Goal: Check status: Check status

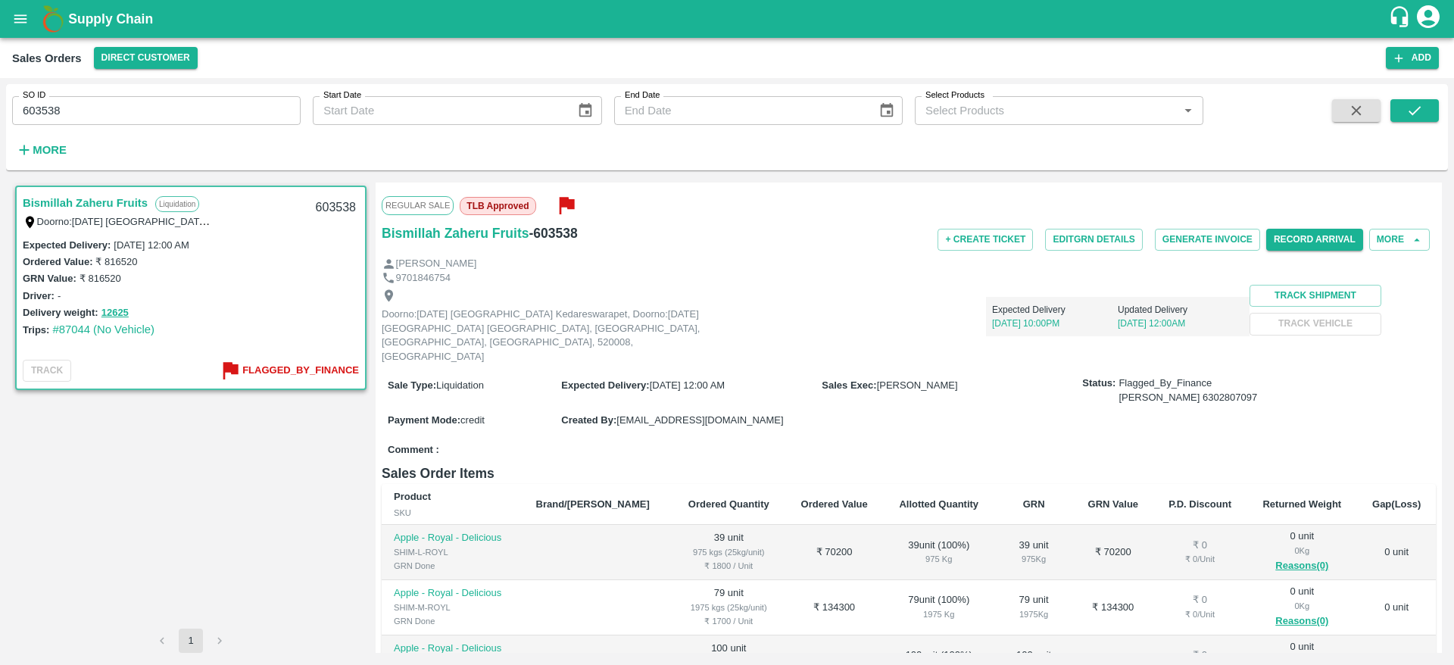
click at [70, 196] on link "Bismillah Zaheru Fruits" at bounding box center [85, 203] width 125 height 20
click at [1117, 243] on button "Edit GRN Details" at bounding box center [1093, 240] width 97 height 22
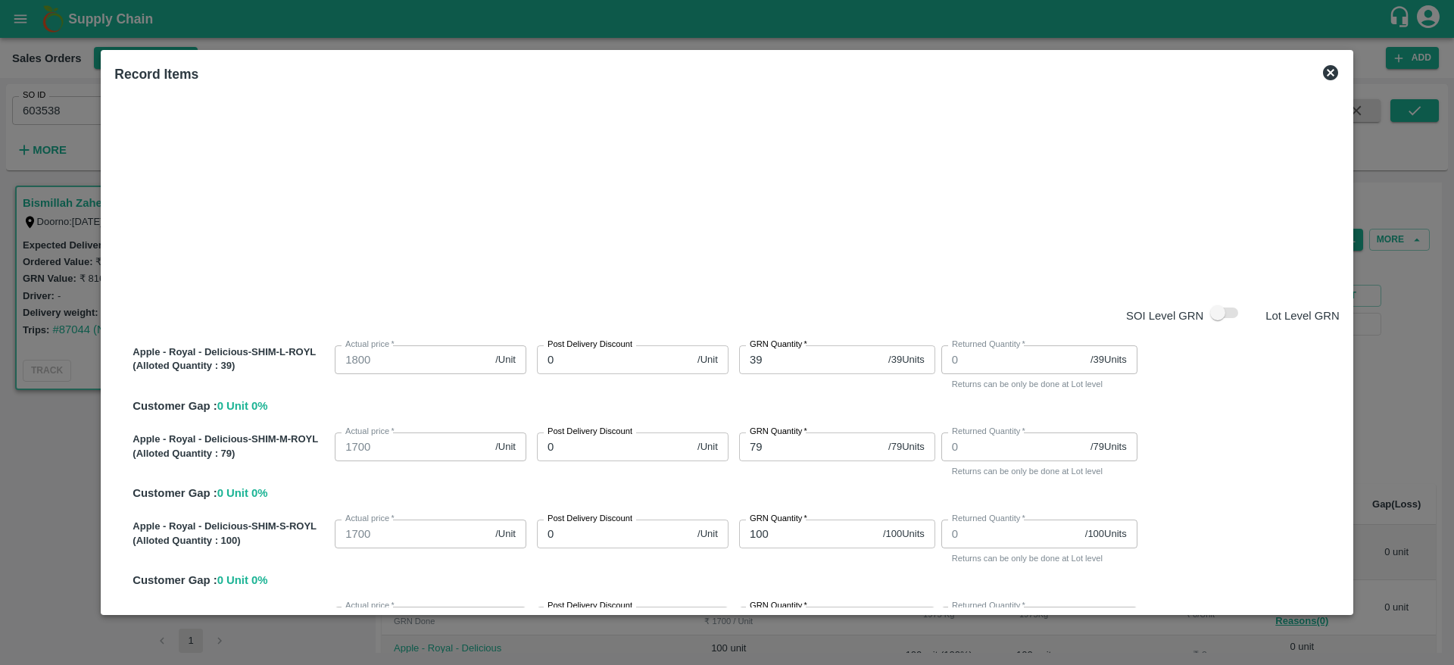
scroll to position [383, 0]
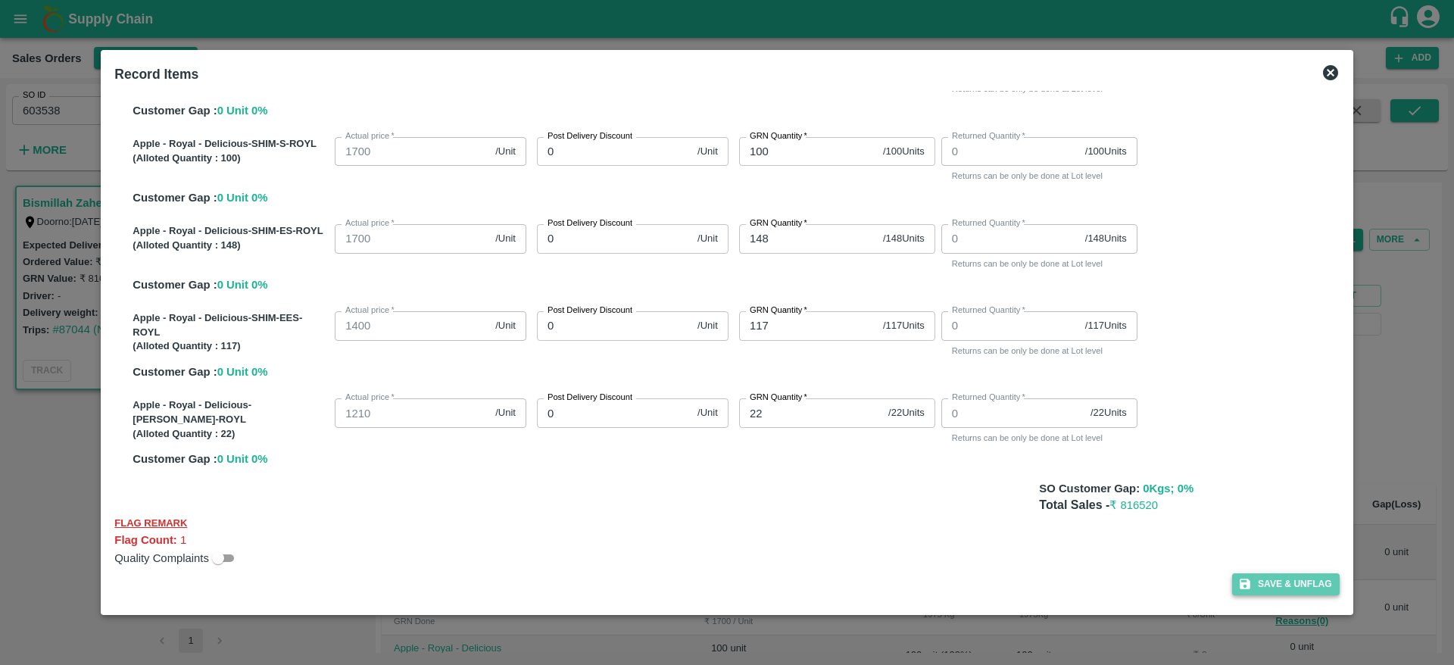
click at [1267, 595] on button "Save & Unflag" at bounding box center [1287, 584] width 108 height 22
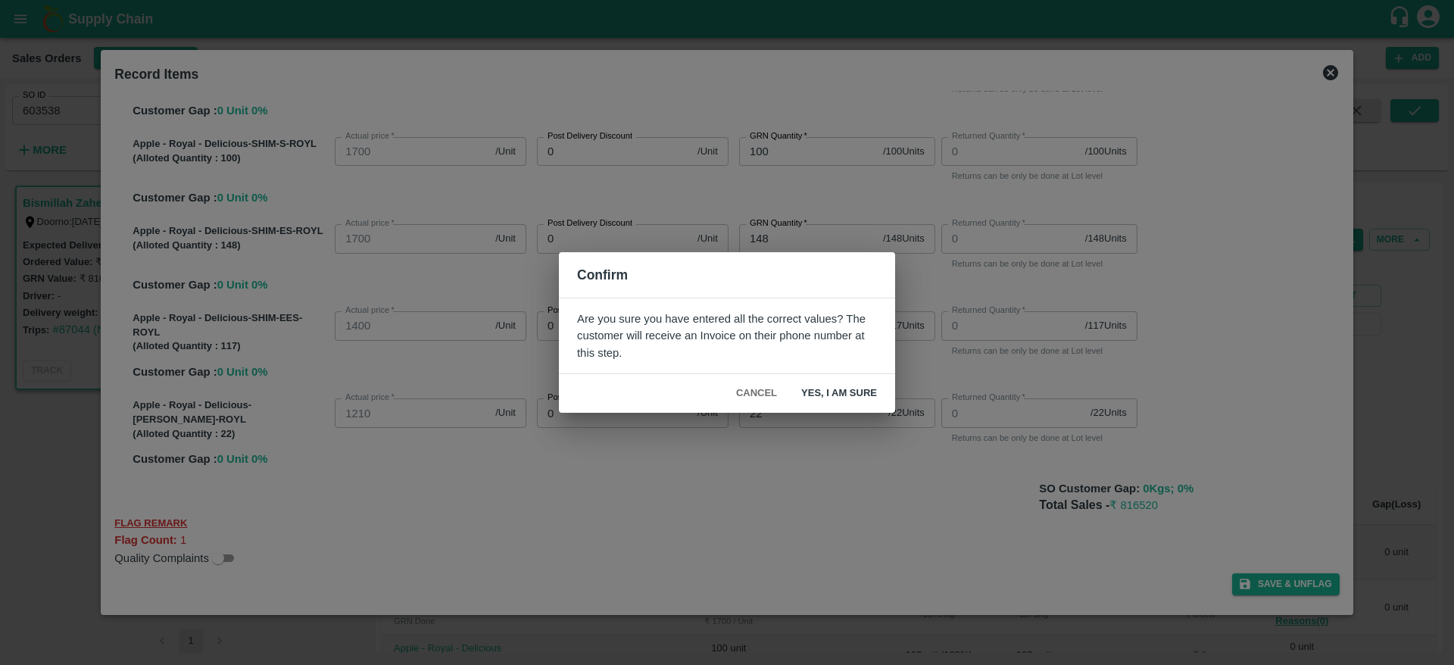
click at [861, 389] on button "Yes, I am sure" at bounding box center [839, 393] width 100 height 27
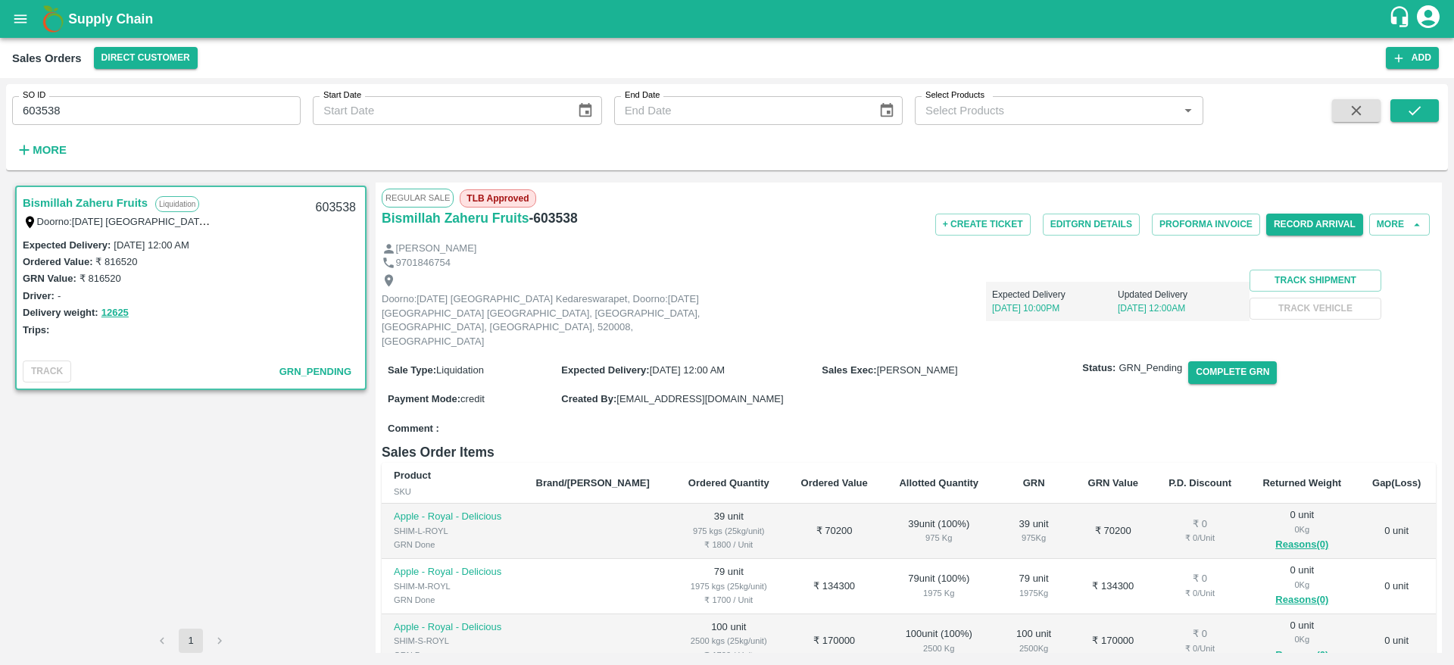
click at [1097, 212] on div "+ Create Ticket Edit GRN Details Proforma Invoice Record Arrival More" at bounding box center [1084, 225] width 703 height 34
click at [1093, 217] on button "Edit GRN Details" at bounding box center [1091, 225] width 97 height 22
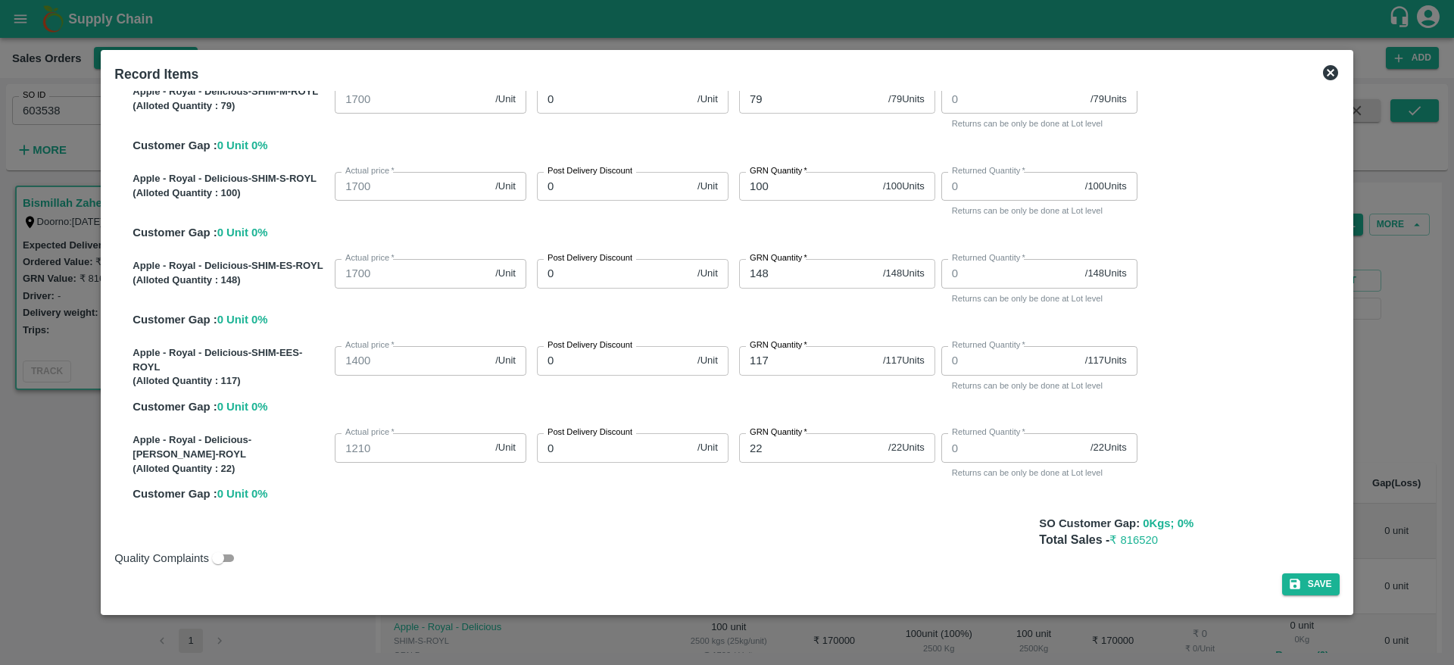
scroll to position [0, 0]
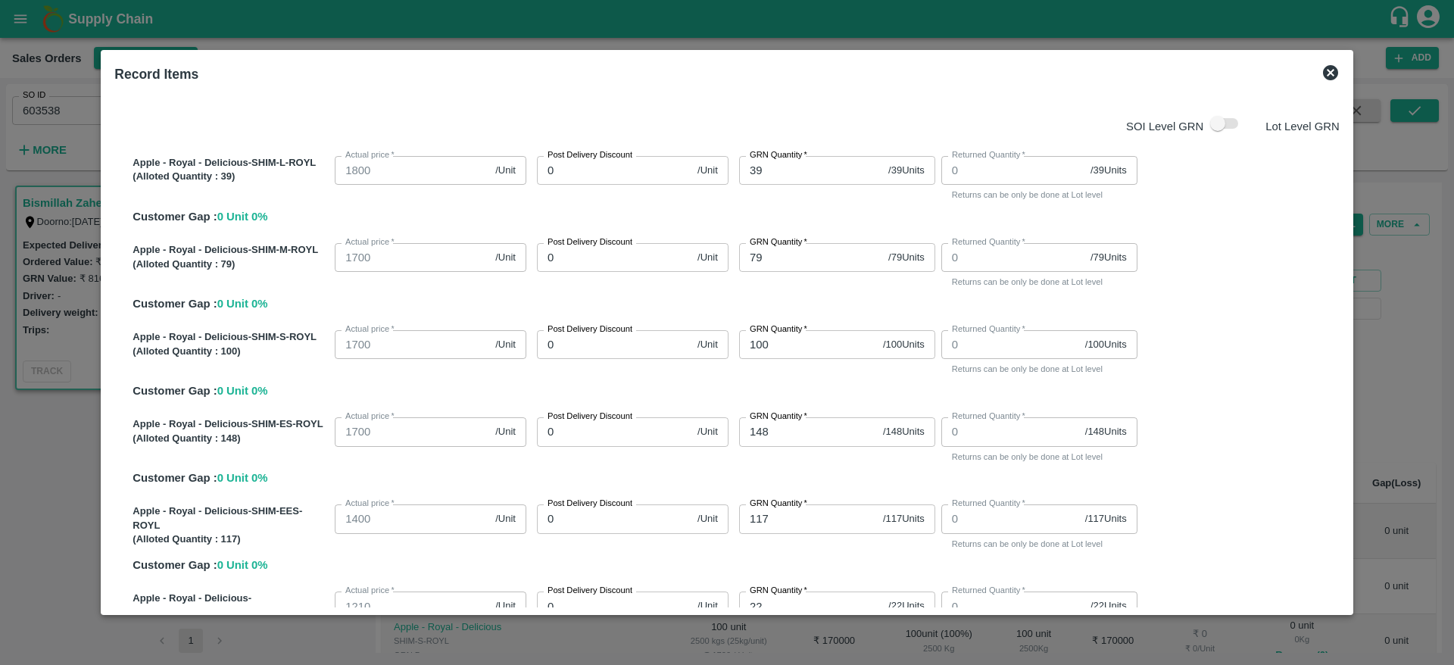
click at [1204, 120] on span at bounding box center [1226, 123] width 44 height 29
click at [1213, 120] on span at bounding box center [1226, 123] width 26 height 11
click at [1213, 121] on span at bounding box center [1226, 123] width 26 height 11
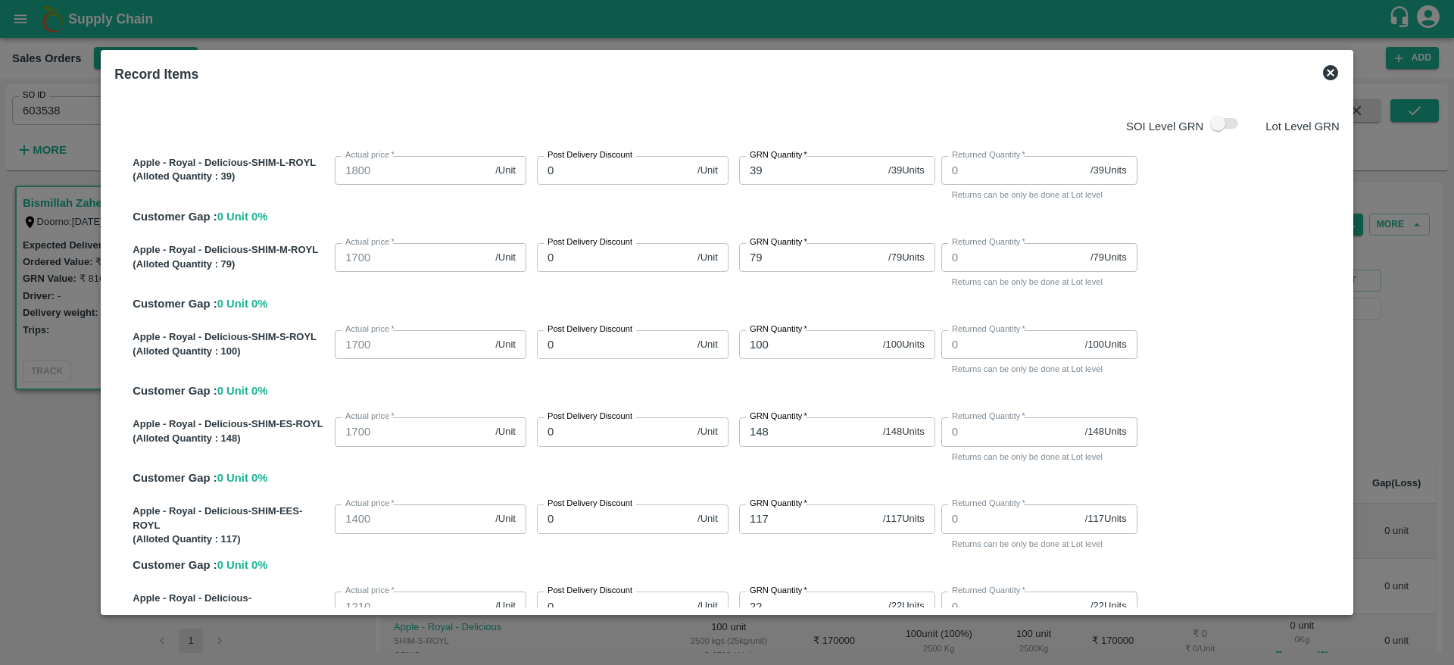
click at [1213, 121] on span at bounding box center [1226, 123] width 26 height 11
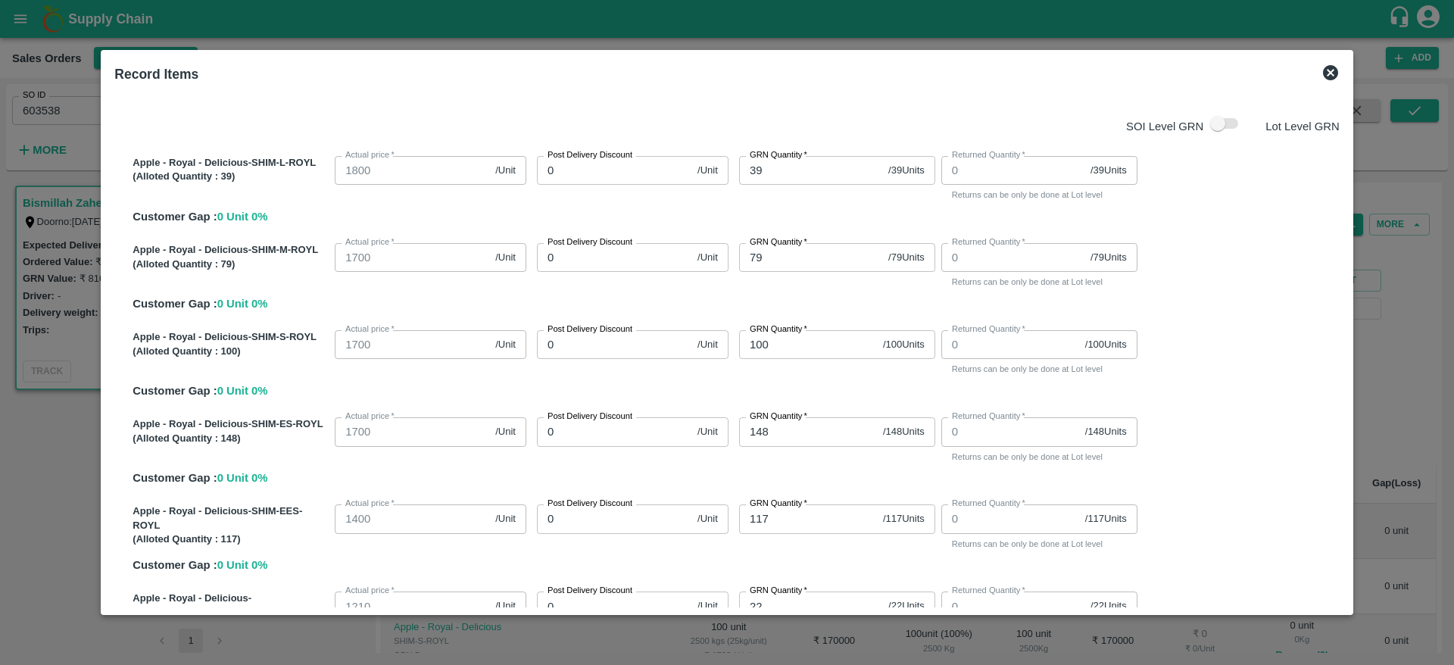
click at [1213, 121] on span at bounding box center [1226, 123] width 26 height 11
click at [612, 172] on input "0" at bounding box center [614, 170] width 155 height 29
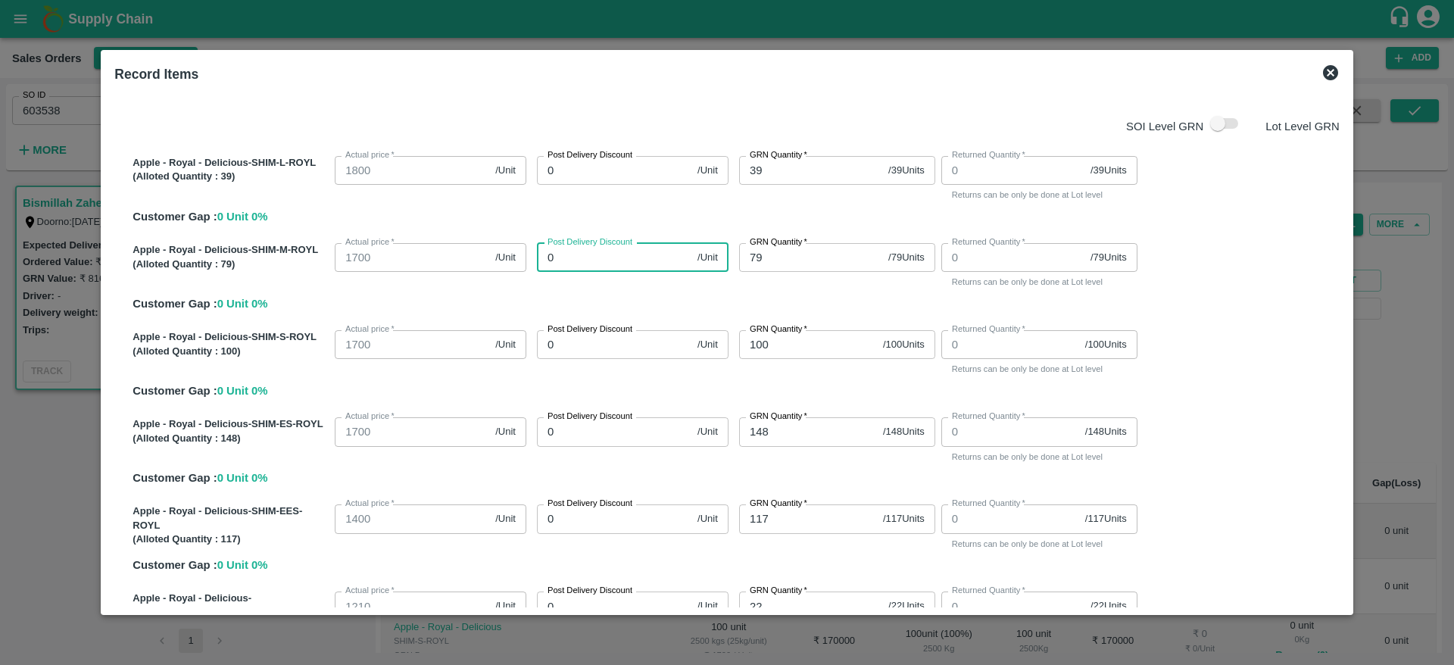
click at [601, 257] on input "0" at bounding box center [614, 257] width 155 height 29
click at [1213, 119] on span at bounding box center [1226, 123] width 26 height 11
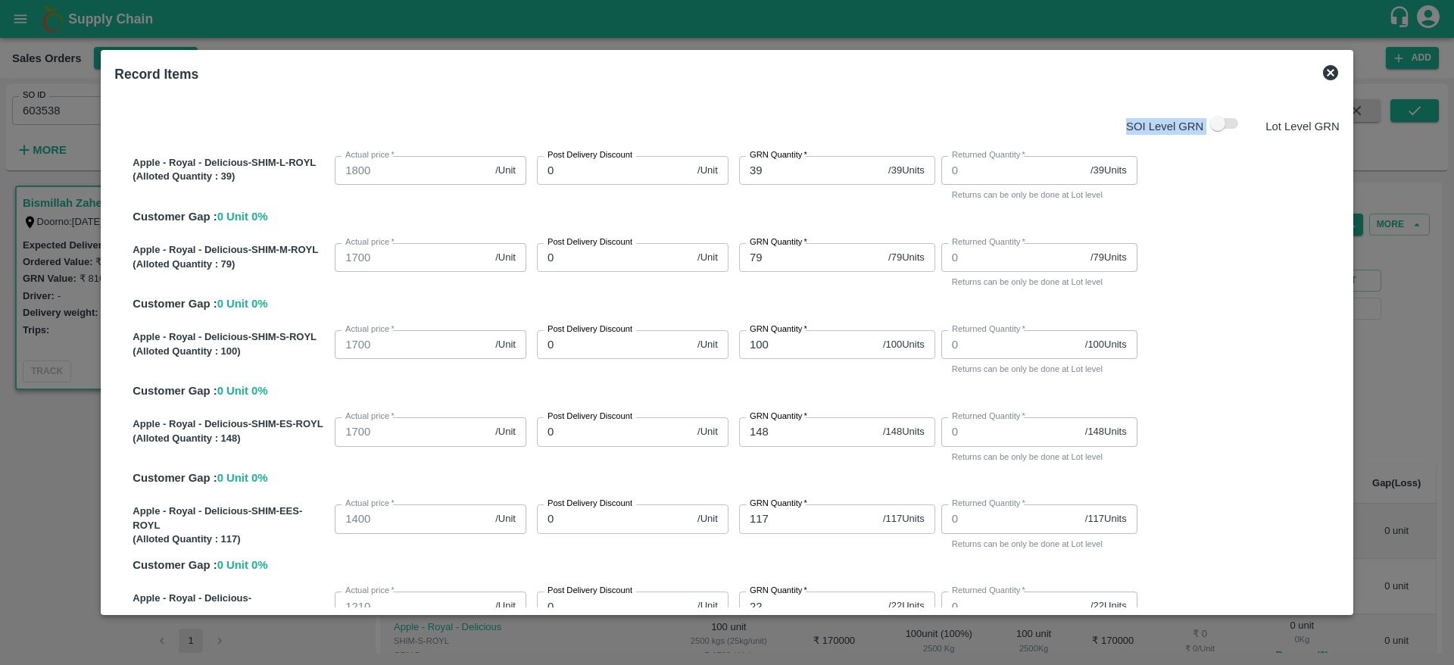
drag, startPoint x: 1210, startPoint y: 119, endPoint x: 1313, endPoint y: 71, distance: 113.5
click at [1313, 71] on div "Record Items SOI Level GRN Lot Level GRN Apple - Royal - Delicious-SHIM-L-ROYL …" at bounding box center [727, 332] width 1252 height 565
click at [1322, 71] on icon at bounding box center [1331, 73] width 18 height 18
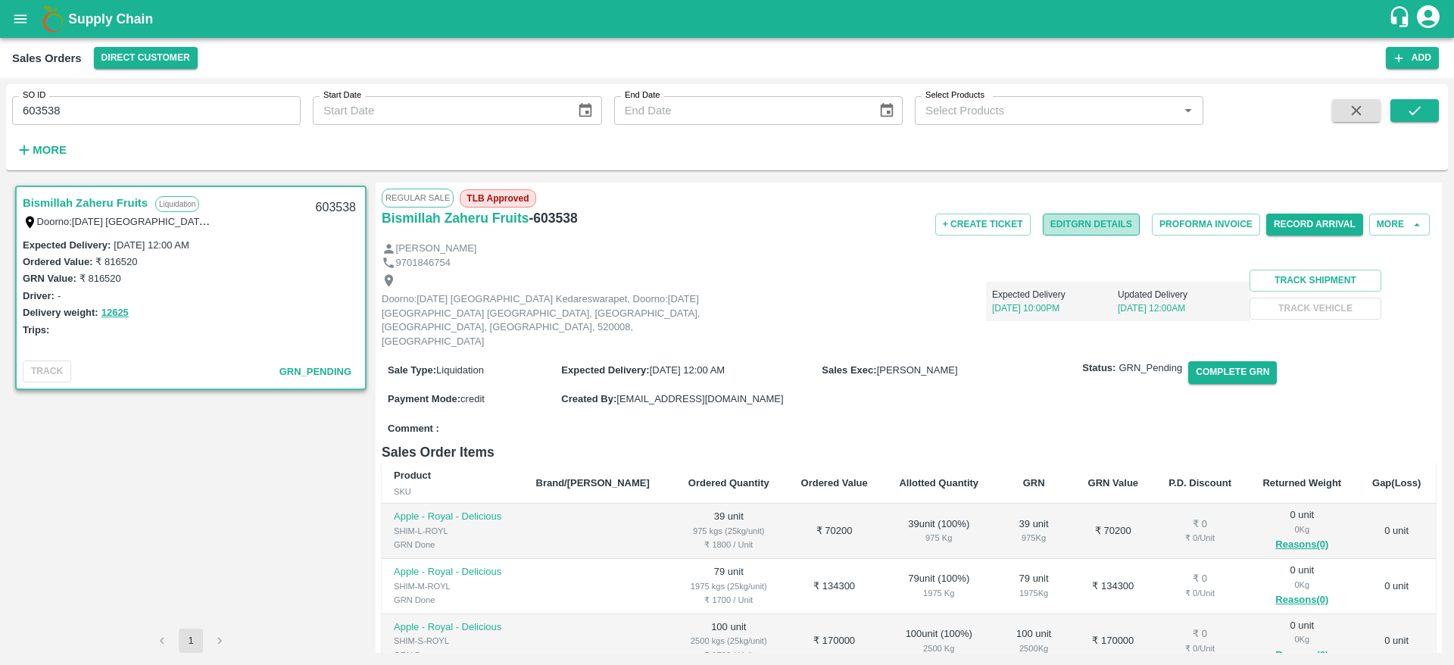
click at [1115, 230] on button "Edit GRN Details" at bounding box center [1091, 225] width 97 height 22
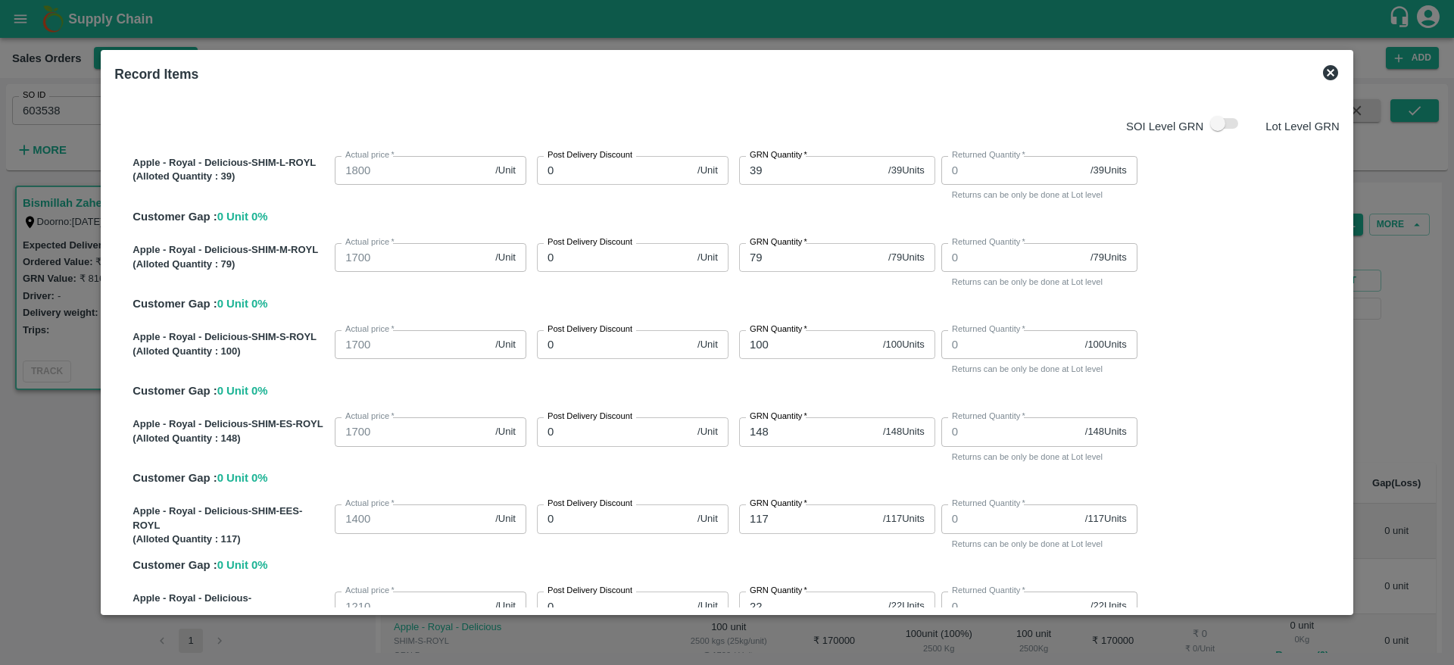
click at [1204, 131] on span at bounding box center [1226, 123] width 44 height 29
click at [1323, 72] on icon at bounding box center [1330, 72] width 15 height 15
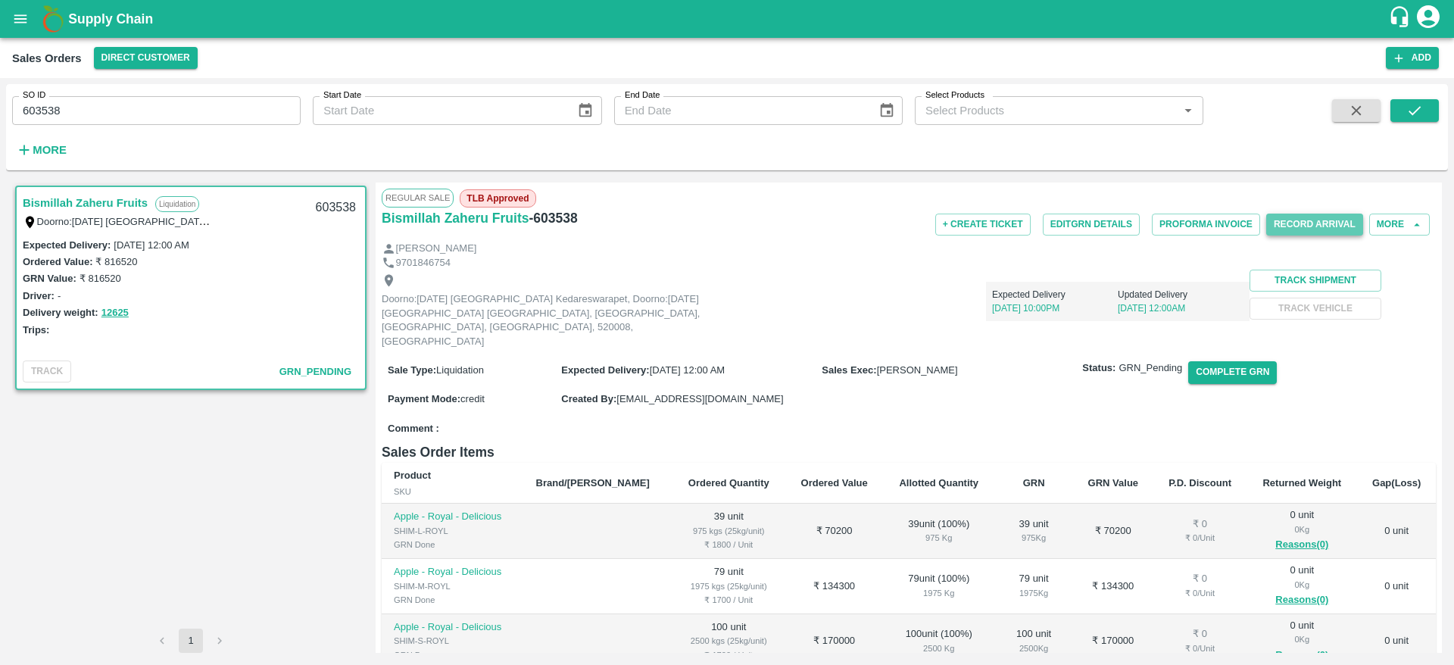
click at [1301, 217] on button "Record Arrival" at bounding box center [1315, 225] width 97 height 22
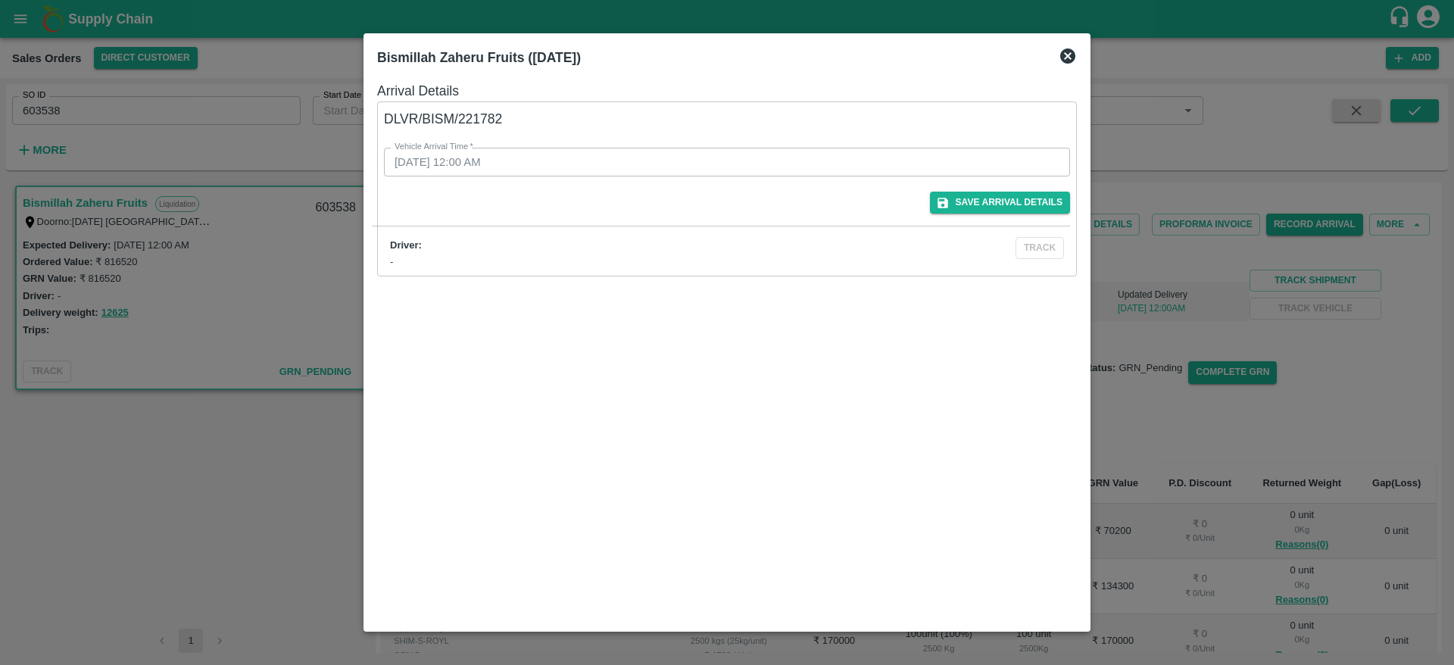
click at [564, 114] on div "Vehicle Arrival Time   * 31/08/2025 12:00 AM Vehicle Arrival Time" at bounding box center [709, 143] width 723 height 65
drag, startPoint x: 458, startPoint y: 117, endPoint x: 506, endPoint y: 114, distance: 48.6
click at [506, 114] on div "Vehicle Arrival Time   * 31/08/2025 12:00 AM Vehicle Arrival Time" at bounding box center [709, 143] width 723 height 65
click at [199, 273] on div at bounding box center [727, 332] width 1454 height 665
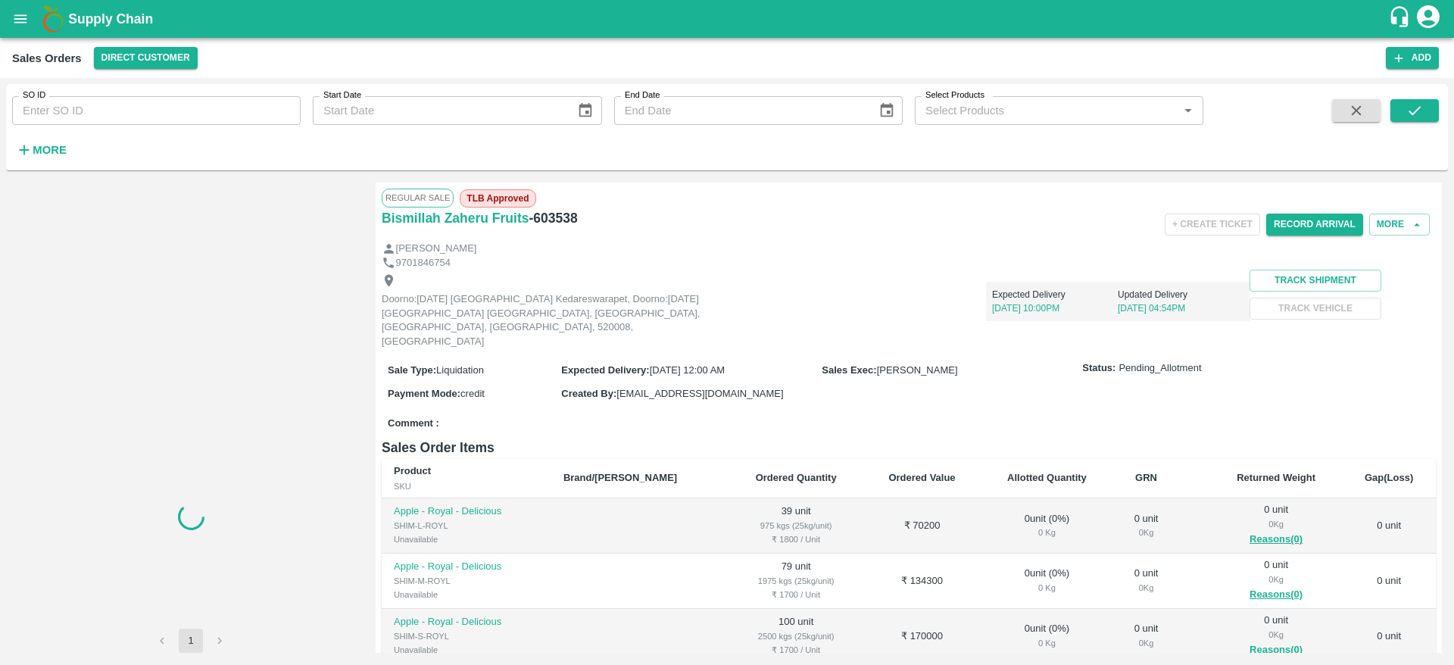
click at [148, 130] on div "SO ID SO ID Start Date Start Date End Date End Date Select Products Select Prod…" at bounding box center [602, 123] width 1204 height 79
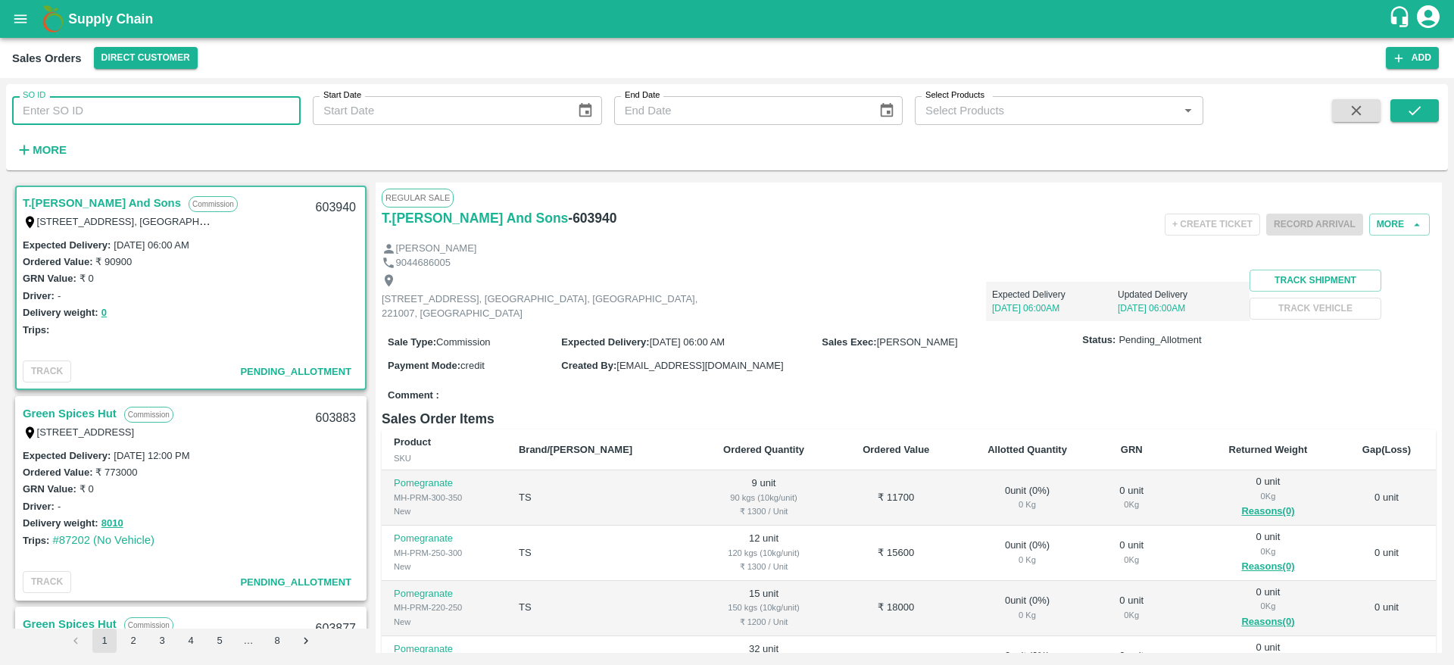
click at [171, 108] on input "SO ID" at bounding box center [156, 110] width 289 height 29
click at [1419, 110] on icon "submit" at bounding box center [1415, 110] width 17 height 17
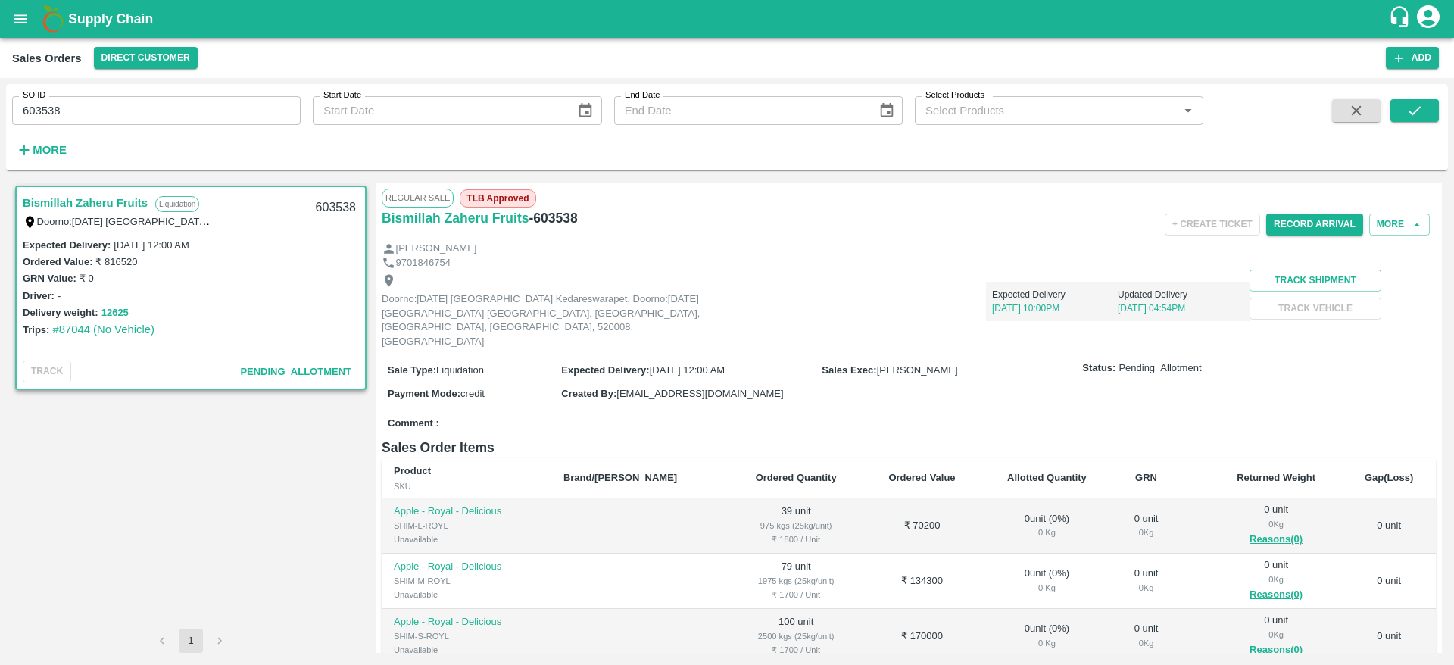
click at [126, 204] on link "Bismillah Zaheru Fruits" at bounding box center [85, 203] width 125 height 20
click at [1301, 228] on button "Record Arrival" at bounding box center [1315, 225] width 97 height 22
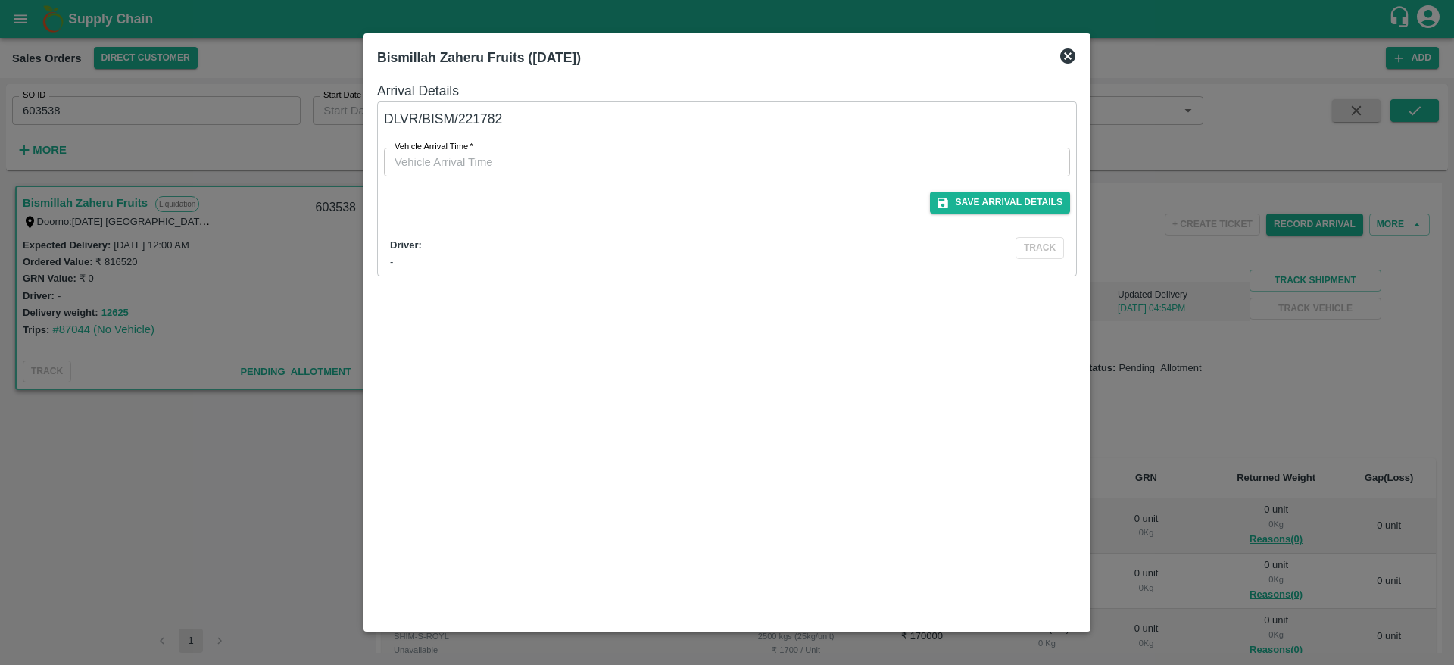
click at [1198, 346] on div at bounding box center [727, 332] width 1454 height 665
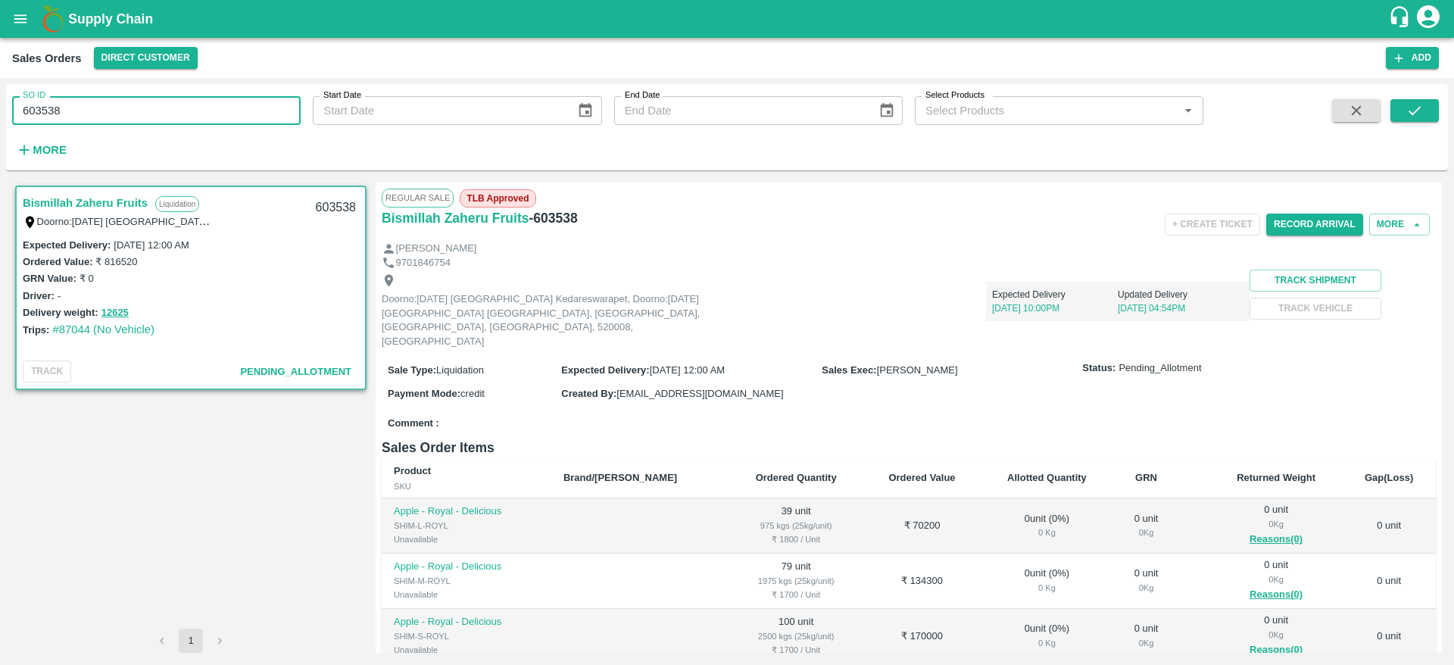
drag, startPoint x: 85, startPoint y: 114, endPoint x: 6, endPoint y: 114, distance: 78.8
click at [6, 114] on div "SO ID 603538 SO ID" at bounding box center [150, 104] width 301 height 41
paste input "text"
click at [1410, 99] on button "submit" at bounding box center [1415, 110] width 48 height 23
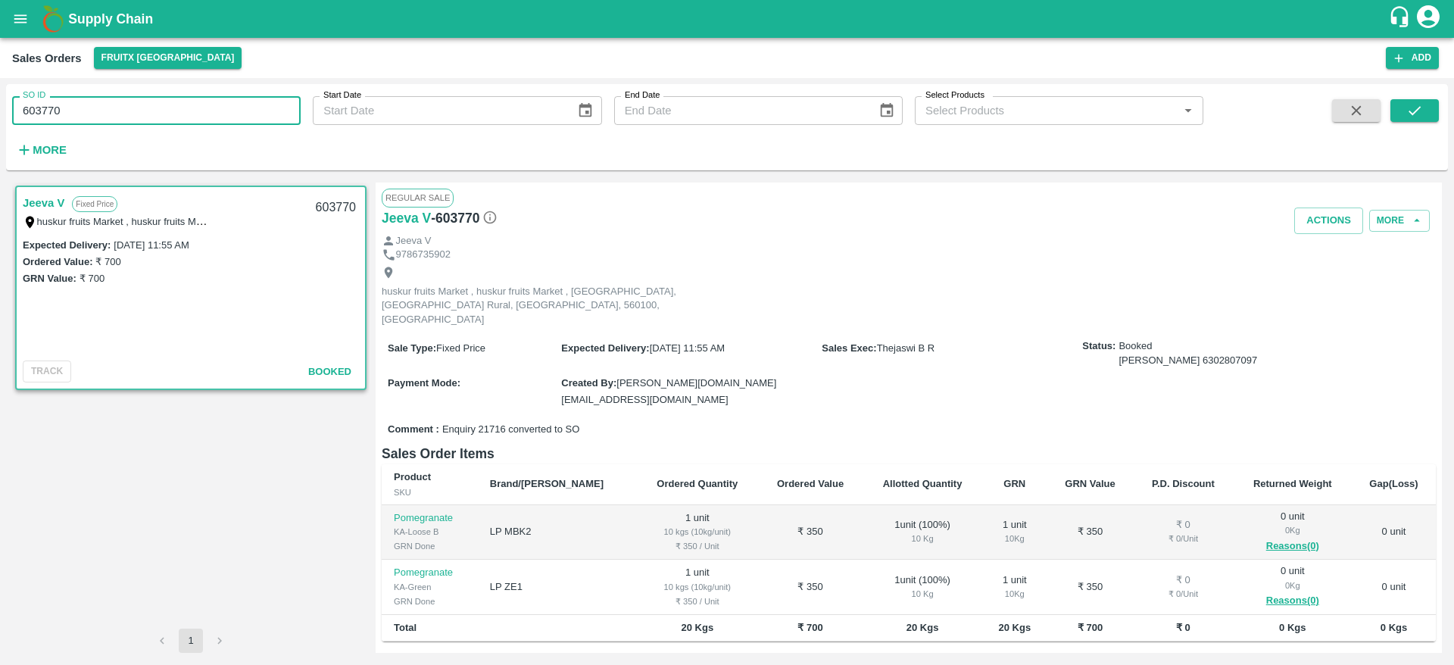
drag, startPoint x: 92, startPoint y: 99, endPoint x: 0, endPoint y: 124, distance: 95.7
click at [0, 124] on div "SO ID 603770 SO ID Start Date Start Date End Date End Date Select Products Sele…" at bounding box center [727, 371] width 1454 height 587
paste input "text"
click at [1414, 111] on icon "submit" at bounding box center [1415, 110] width 17 height 17
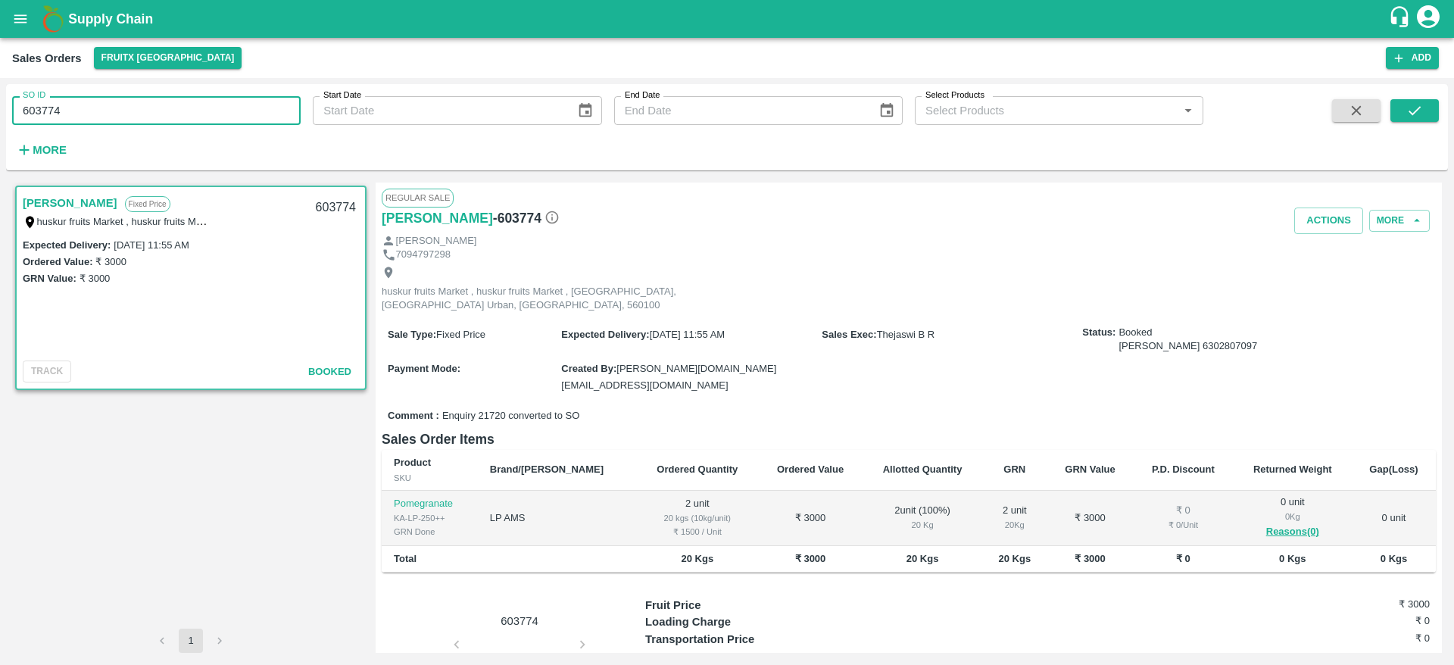
drag, startPoint x: 67, startPoint y: 105, endPoint x: 0, endPoint y: 131, distance: 72.4
click at [0, 131] on div "SO ID 603774 SO ID Start Date Start Date End Date End Date Select Products Sele…" at bounding box center [727, 371] width 1454 height 587
paste input "text"
click at [1407, 106] on icon "submit" at bounding box center [1415, 110] width 17 height 17
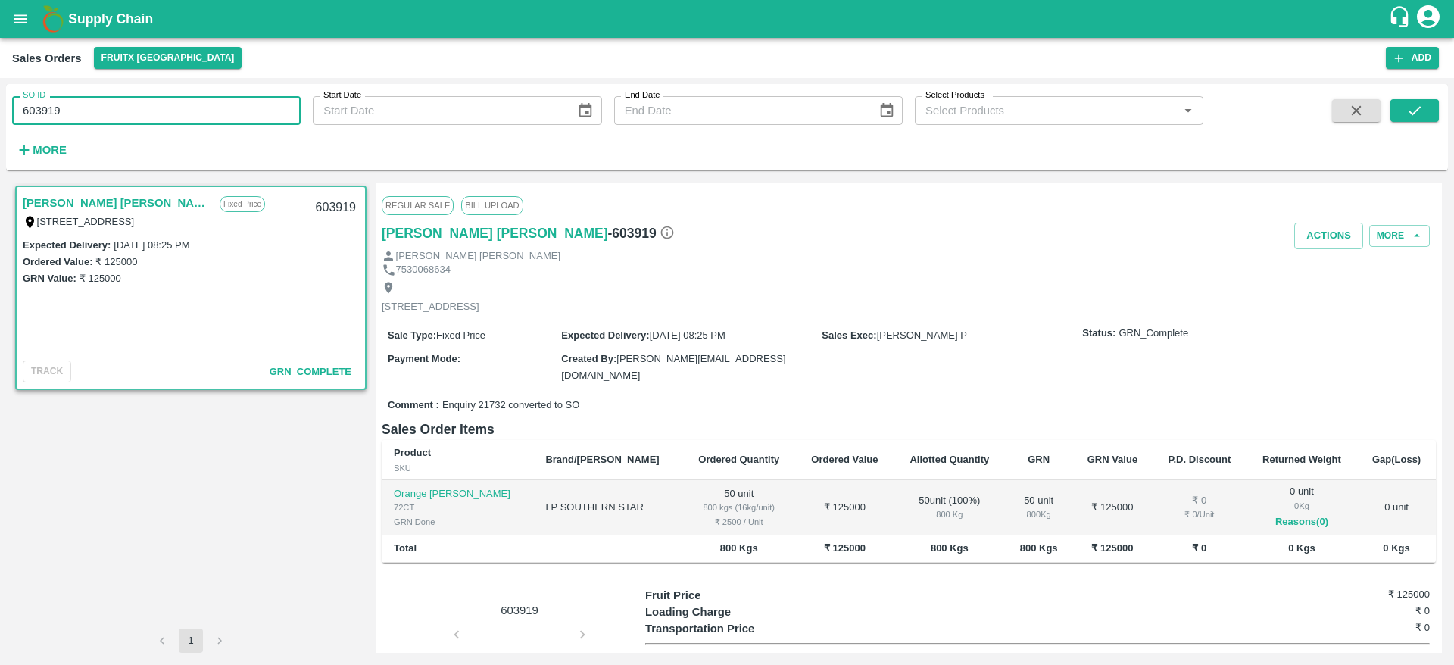
drag, startPoint x: 85, startPoint y: 105, endPoint x: 0, endPoint y: 125, distance: 87.1
click at [0, 125] on div "SO ID 603919 SO ID Start Date Start Date End Date End Date Select Products Sele…" at bounding box center [727, 371] width 1454 height 587
paste input "text"
click at [1409, 117] on icon "submit" at bounding box center [1415, 110] width 17 height 17
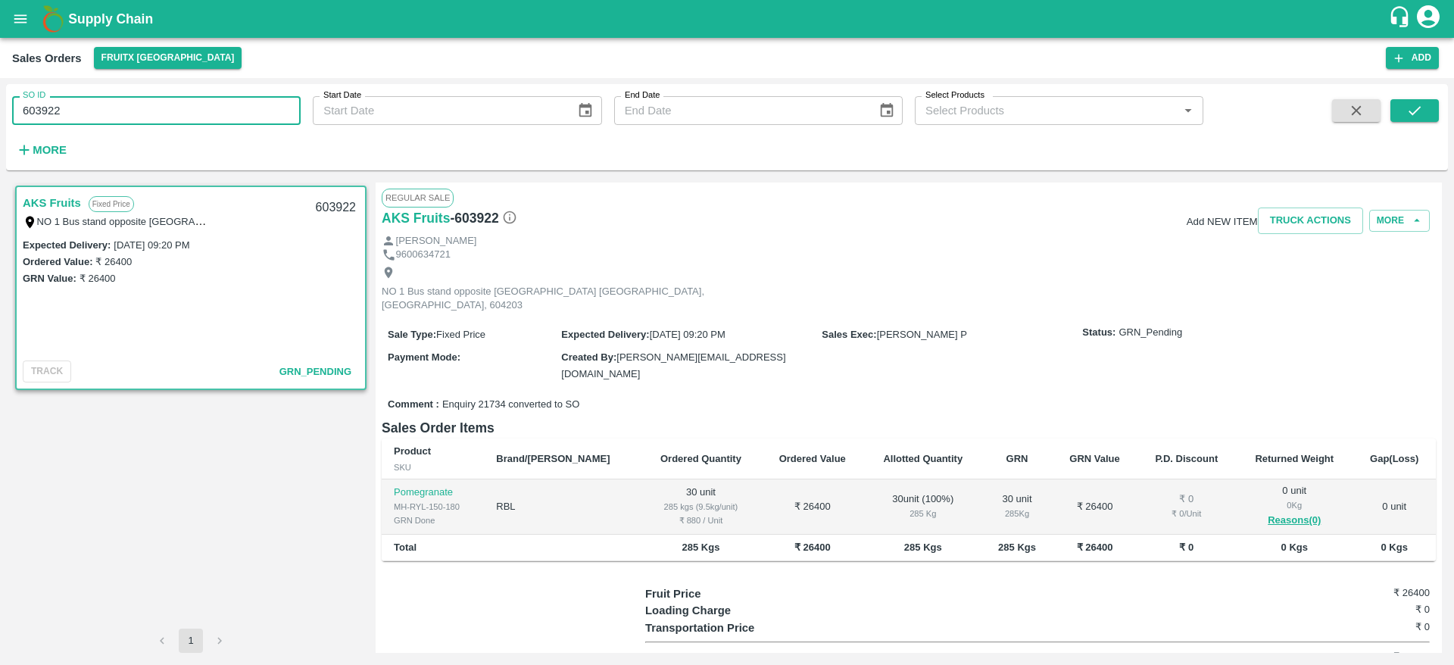
drag, startPoint x: 83, startPoint y: 110, endPoint x: 0, endPoint y: 121, distance: 83.3
click at [0, 121] on div "SO ID 603922 SO ID Start Date Start Date End Date End Date Select Products Sele…" at bounding box center [727, 371] width 1454 height 587
paste input "text"
click at [1417, 105] on icon "submit" at bounding box center [1415, 110] width 17 height 17
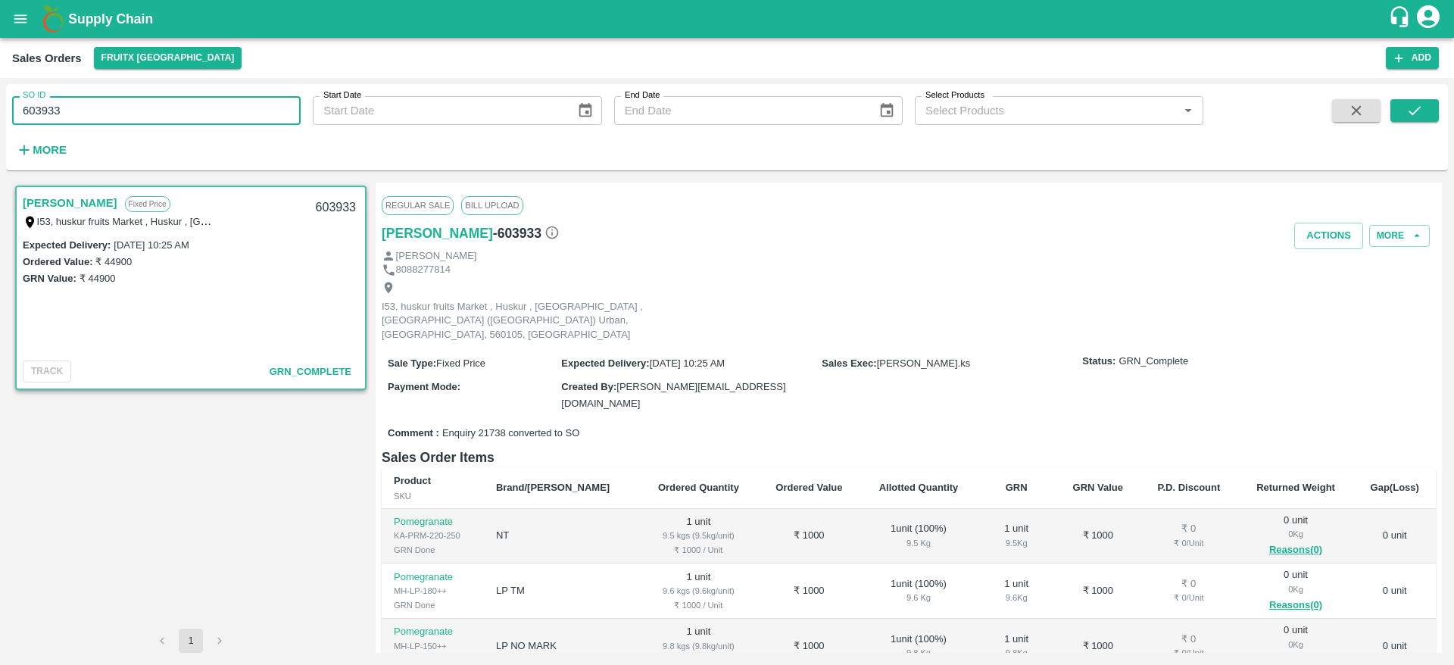
drag, startPoint x: 61, startPoint y: 108, endPoint x: 0, endPoint y: 123, distance: 63.0
click at [0, 123] on div "SO ID 603933 SO ID Start Date Start Date End Date End Date Select Products Sele…" at bounding box center [727, 371] width 1454 height 587
paste input "text"
click at [1411, 106] on icon "submit" at bounding box center [1415, 110] width 17 height 17
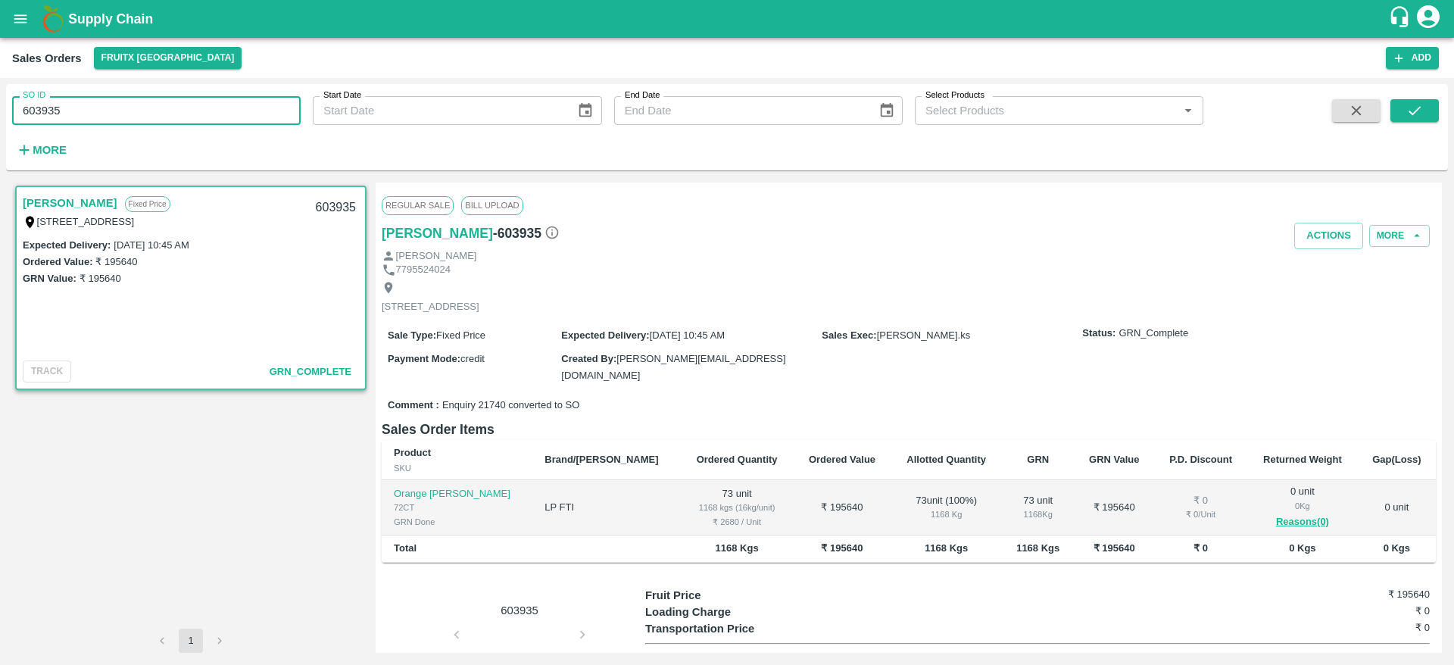
drag, startPoint x: 68, startPoint y: 115, endPoint x: 0, endPoint y: 111, distance: 68.3
click at [0, 111] on div "SO ID 603935 SO ID Start Date Start Date End Date End Date Select Products Sele…" at bounding box center [727, 371] width 1454 height 587
paste input "text"
click at [1400, 115] on button "submit" at bounding box center [1415, 110] width 48 height 23
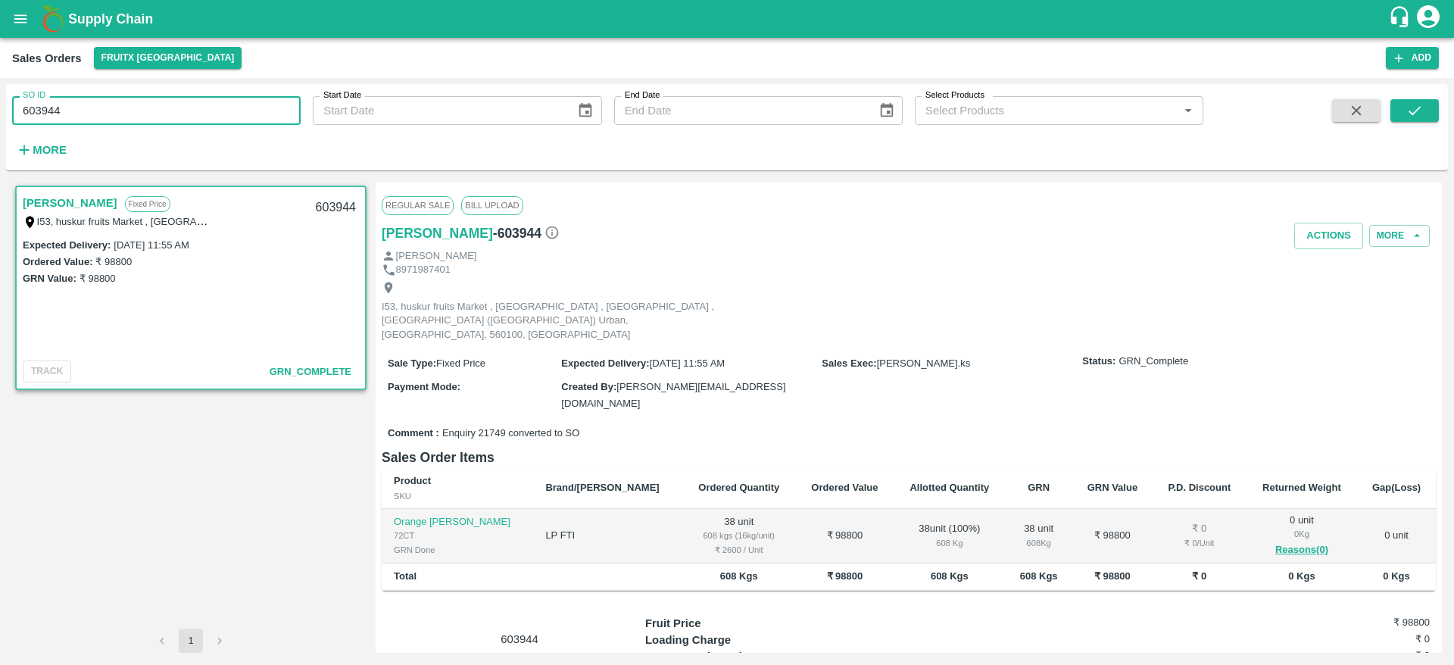
drag, startPoint x: 73, startPoint y: 98, endPoint x: 0, endPoint y: 117, distance: 75.7
click at [0, 117] on div "SO ID 603944 SO ID Start Date Start Date End Date End Date Select Products Sele…" at bounding box center [727, 371] width 1454 height 587
paste input "text"
type input "603959"
click at [1420, 114] on icon "submit" at bounding box center [1415, 110] width 17 height 17
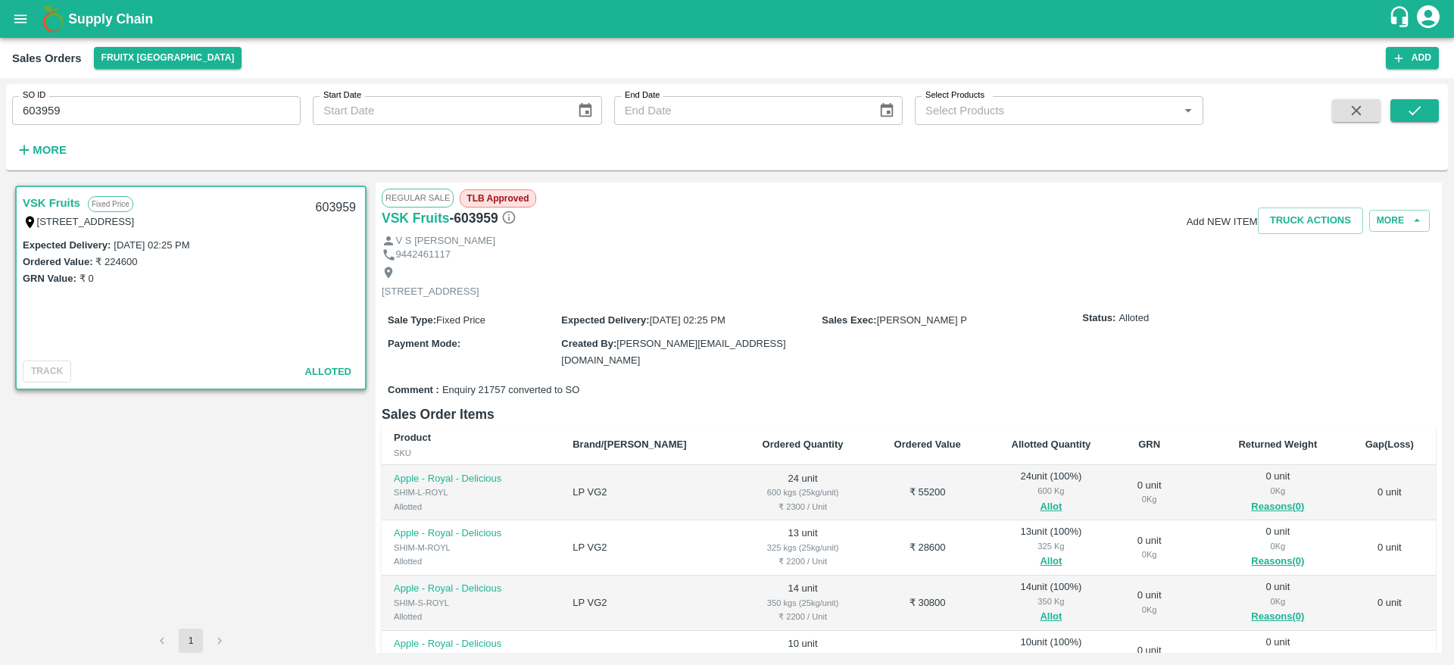
click at [19, 35] on button "open drawer" at bounding box center [20, 19] width 35 height 35
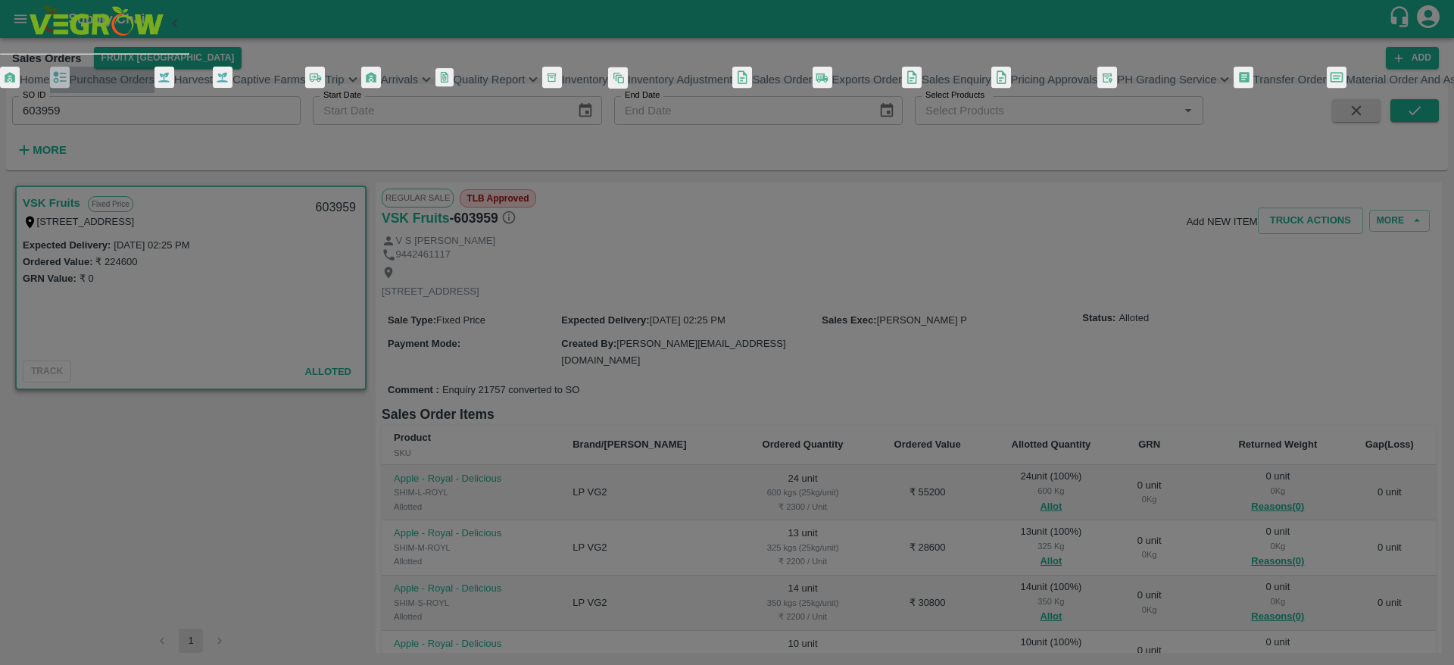
click at [98, 93] on link "Purchase Orders" at bounding box center [102, 80] width 105 height 27
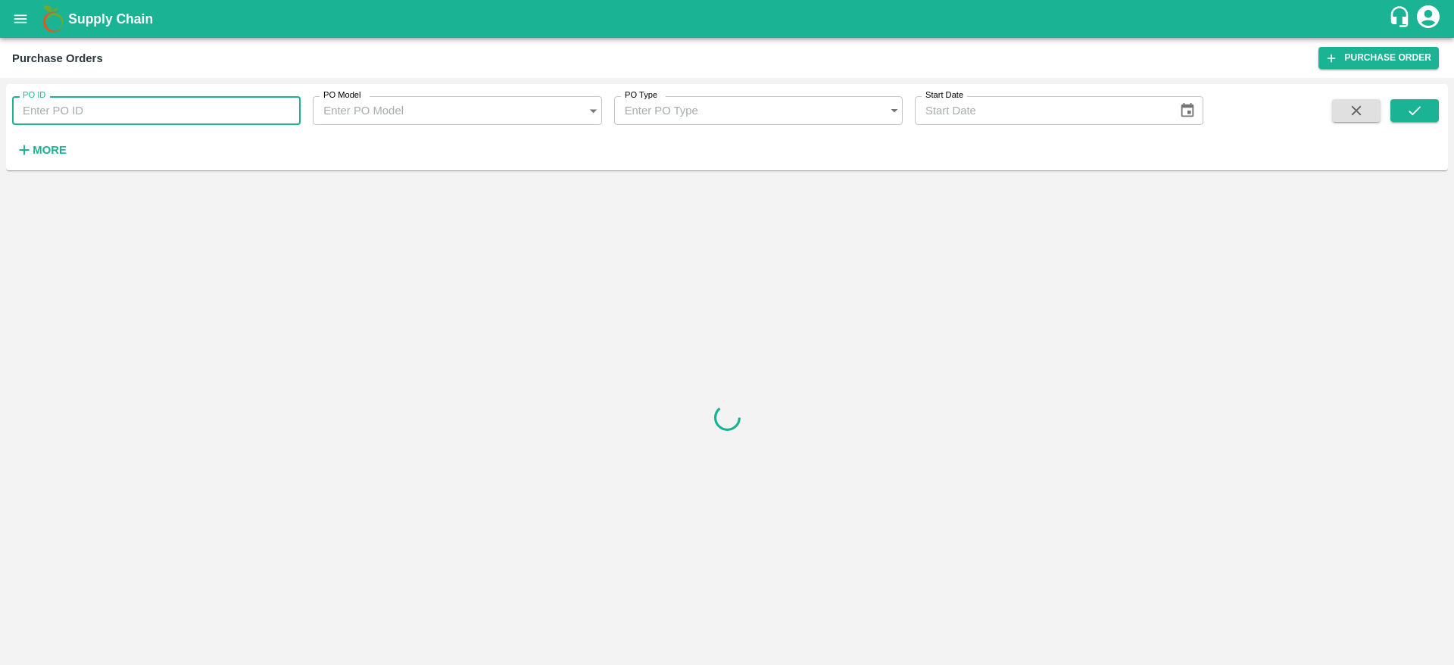
click at [132, 114] on input "PO ID" at bounding box center [156, 110] width 289 height 29
paste input "173437"
drag, startPoint x: 1390, startPoint y: 102, endPoint x: 1411, endPoint y: 120, distance: 27.9
click at [1411, 120] on div at bounding box center [1379, 130] width 119 height 62
click at [1411, 120] on button "submit" at bounding box center [1415, 110] width 48 height 23
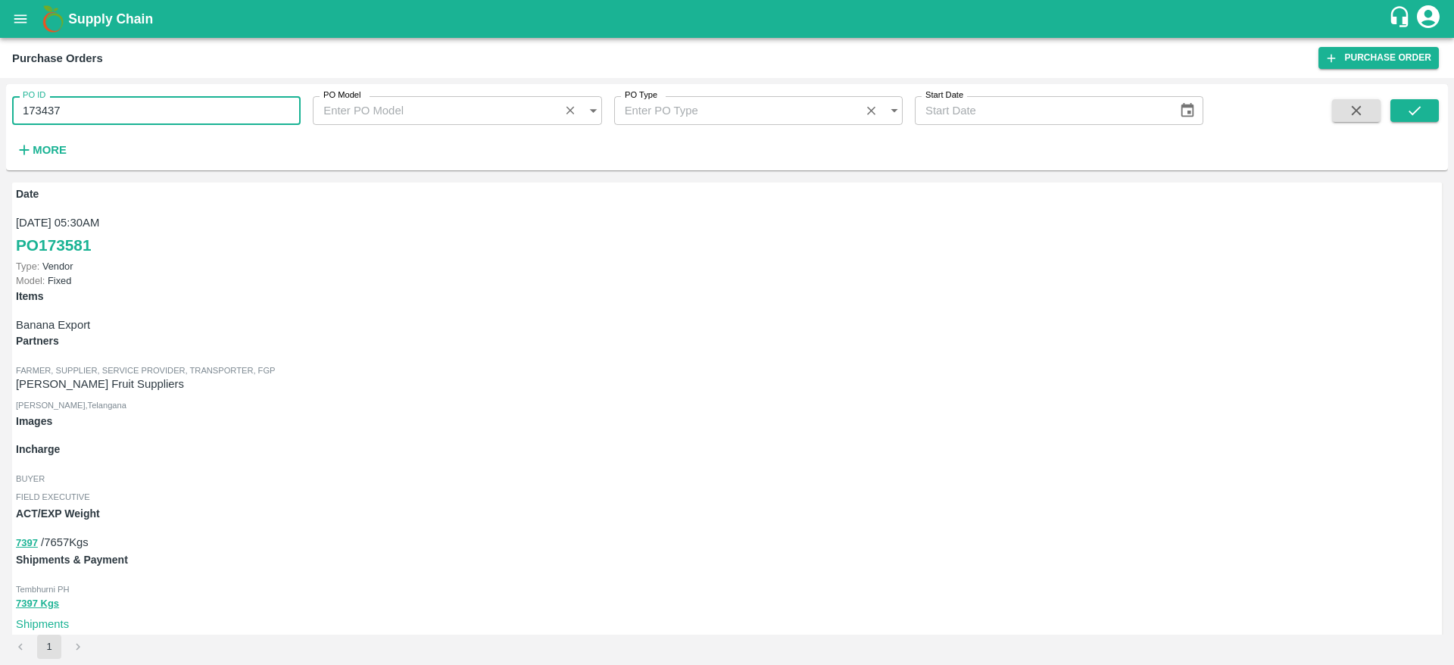
click at [85, 104] on input "173437" at bounding box center [156, 110] width 289 height 29
type input "173437"
click at [1389, 116] on div at bounding box center [1379, 130] width 119 height 62
click at [1392, 116] on button "submit" at bounding box center [1415, 110] width 48 height 23
click at [1416, 120] on button "submit" at bounding box center [1415, 110] width 48 height 23
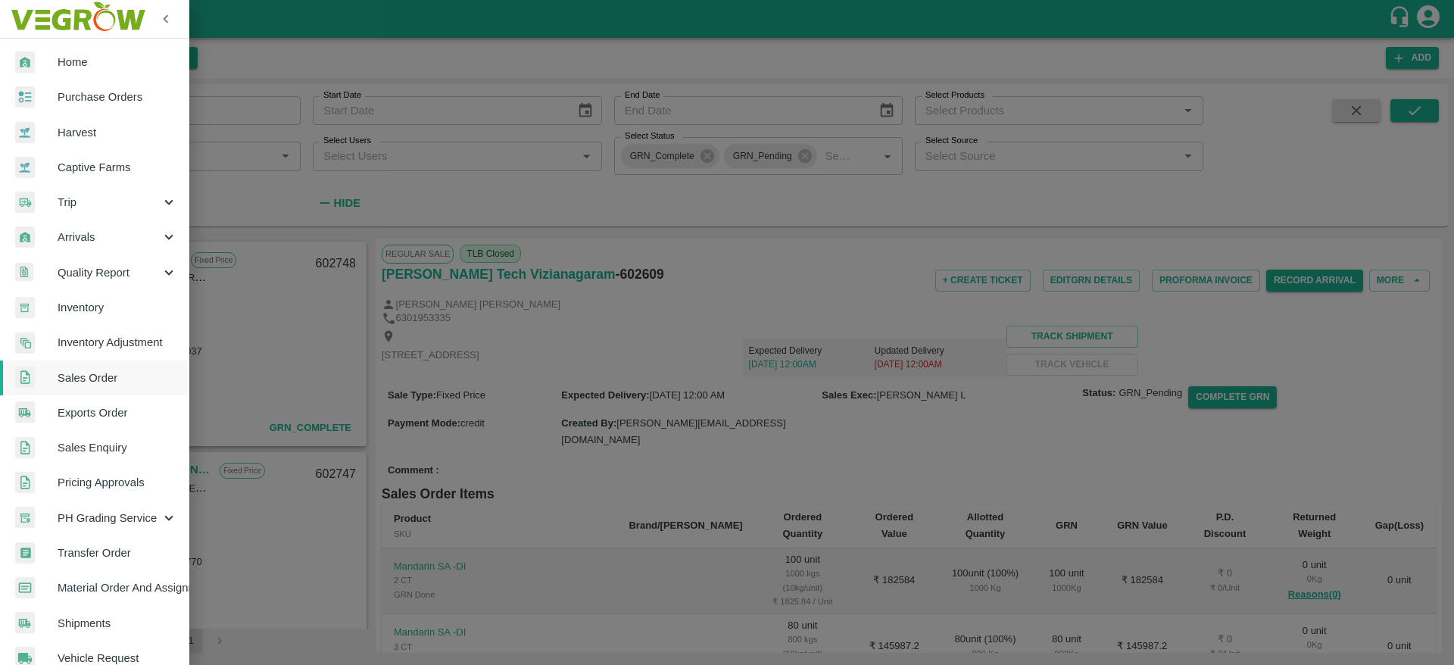
scroll to position [1295, 0]
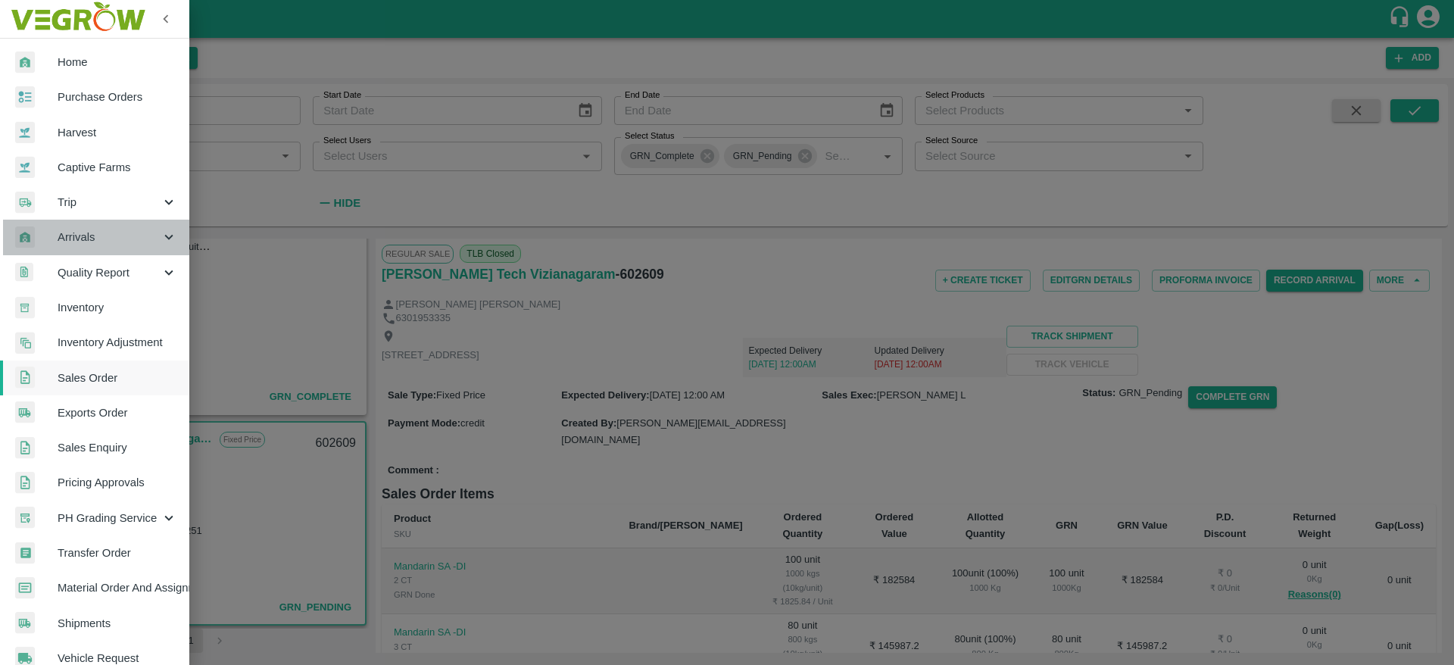
click at [102, 236] on span "Arrivals" at bounding box center [109, 237] width 103 height 17
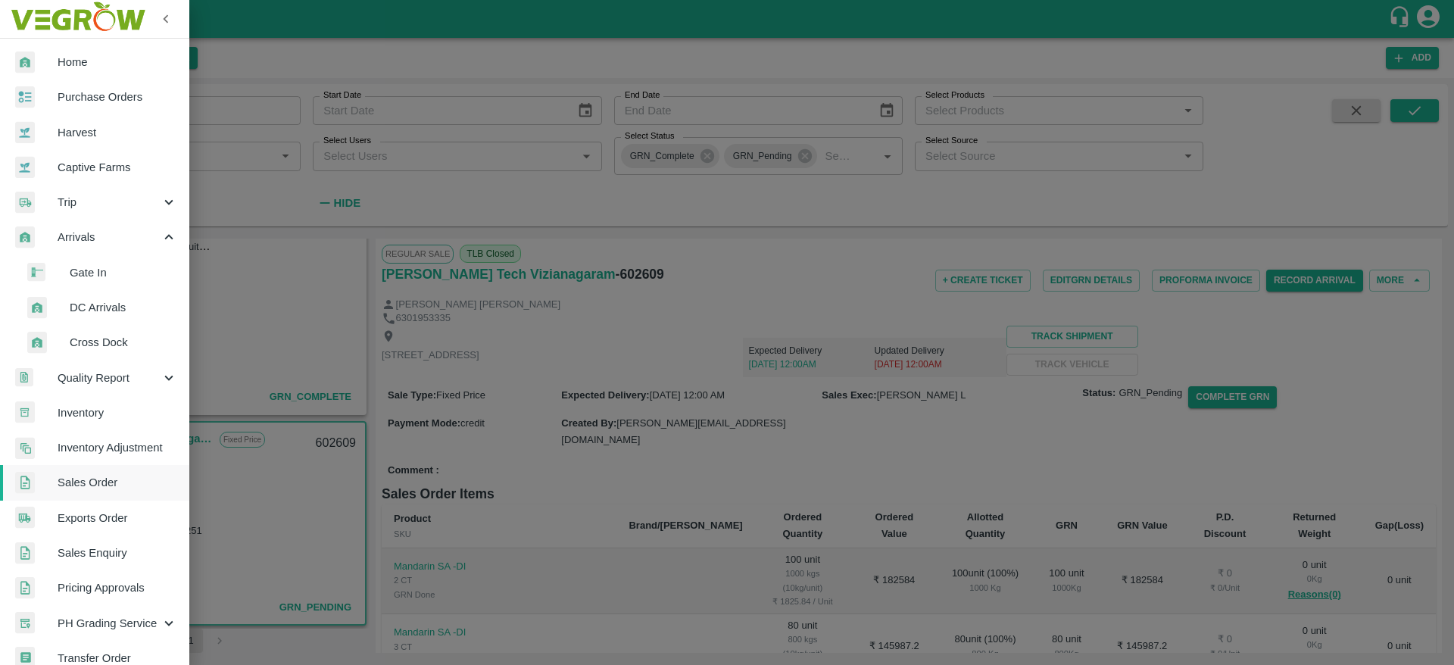
click at [105, 300] on span "DC Arrivals" at bounding box center [124, 307] width 108 height 17
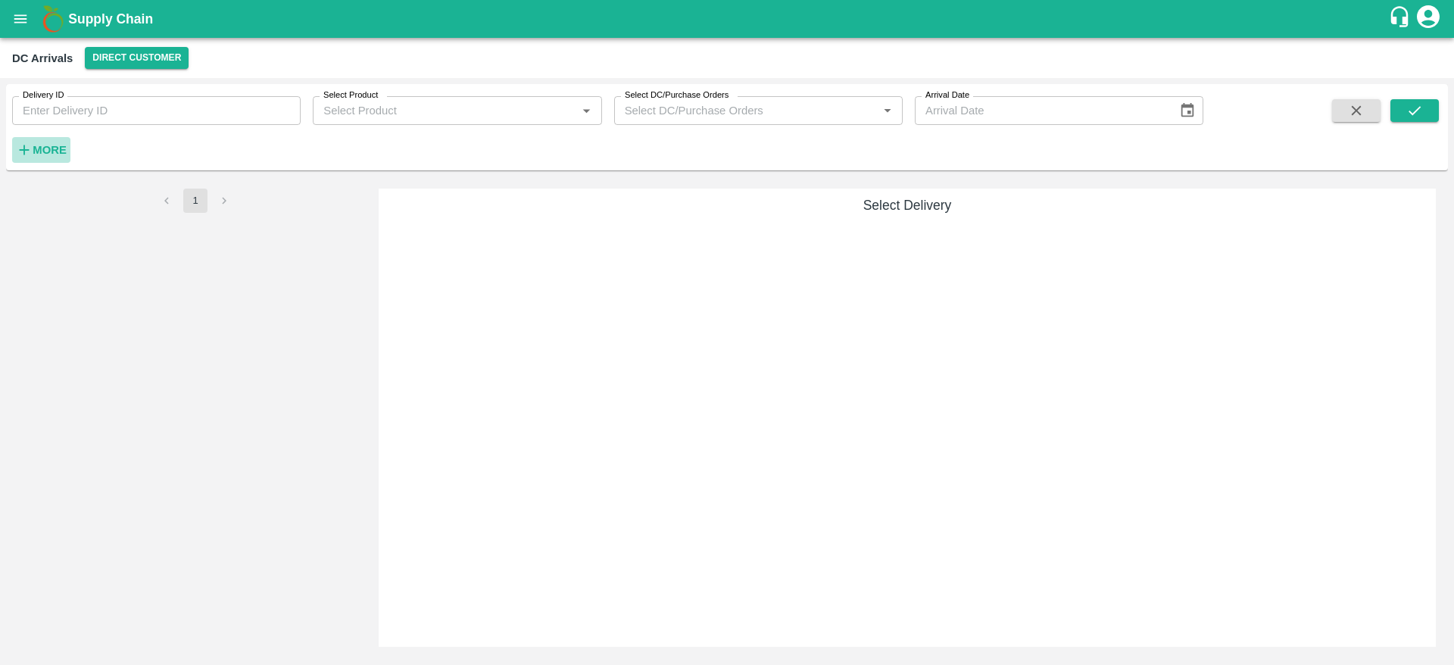
click at [41, 156] on h6 "More" at bounding box center [50, 150] width 34 height 20
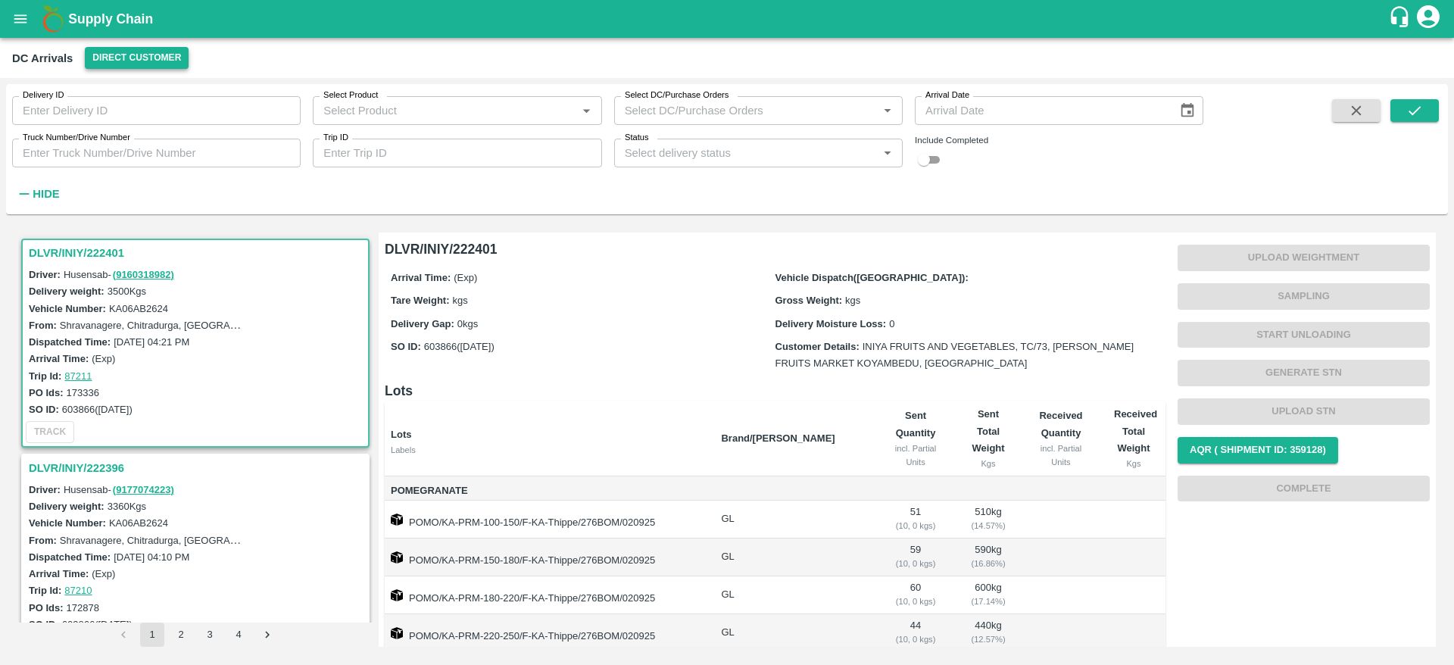
drag, startPoint x: 91, startPoint y: 42, endPoint x: 97, endPoint y: 58, distance: 16.3
click at [97, 58] on div "DC Arrivals Direct Customer" at bounding box center [727, 58] width 1454 height 40
click at [97, 58] on button "Direct Customer" at bounding box center [137, 58] width 104 height 22
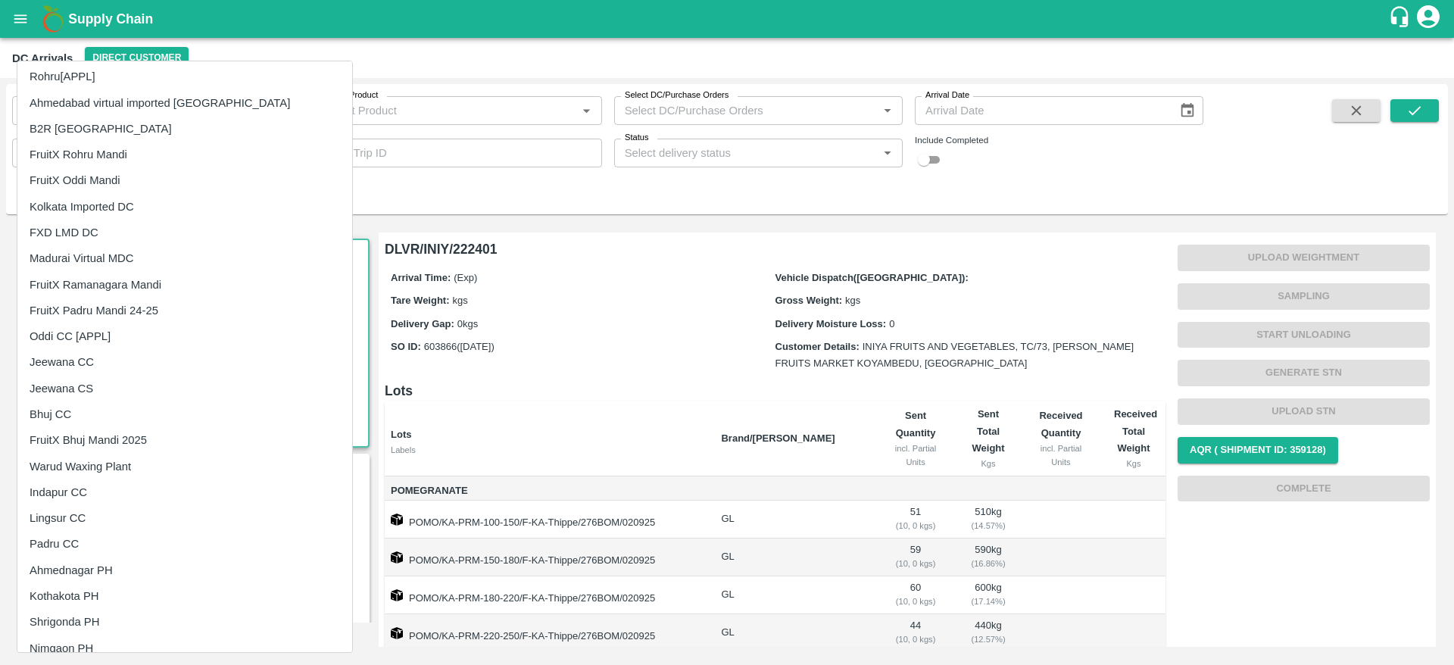
scroll to position [498, 0]
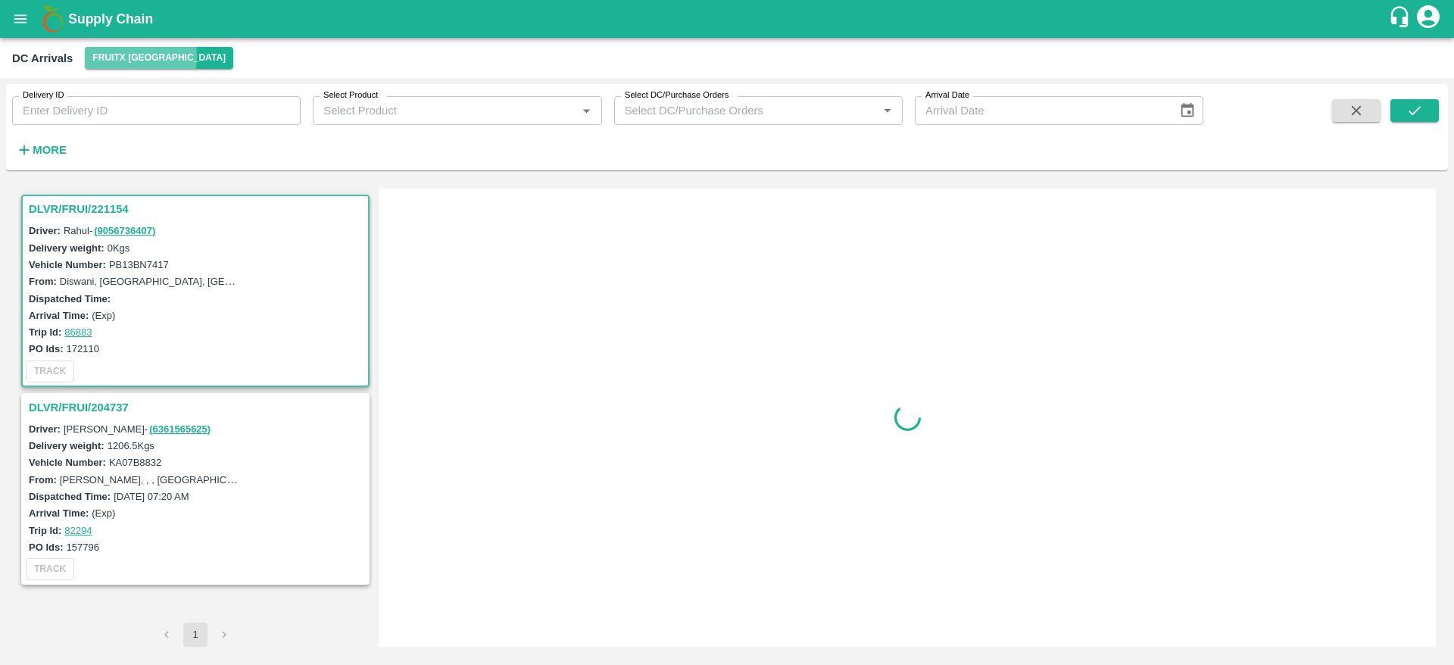
click at [123, 56] on button "FruitX [GEOGRAPHIC_DATA]" at bounding box center [159, 58] width 148 height 22
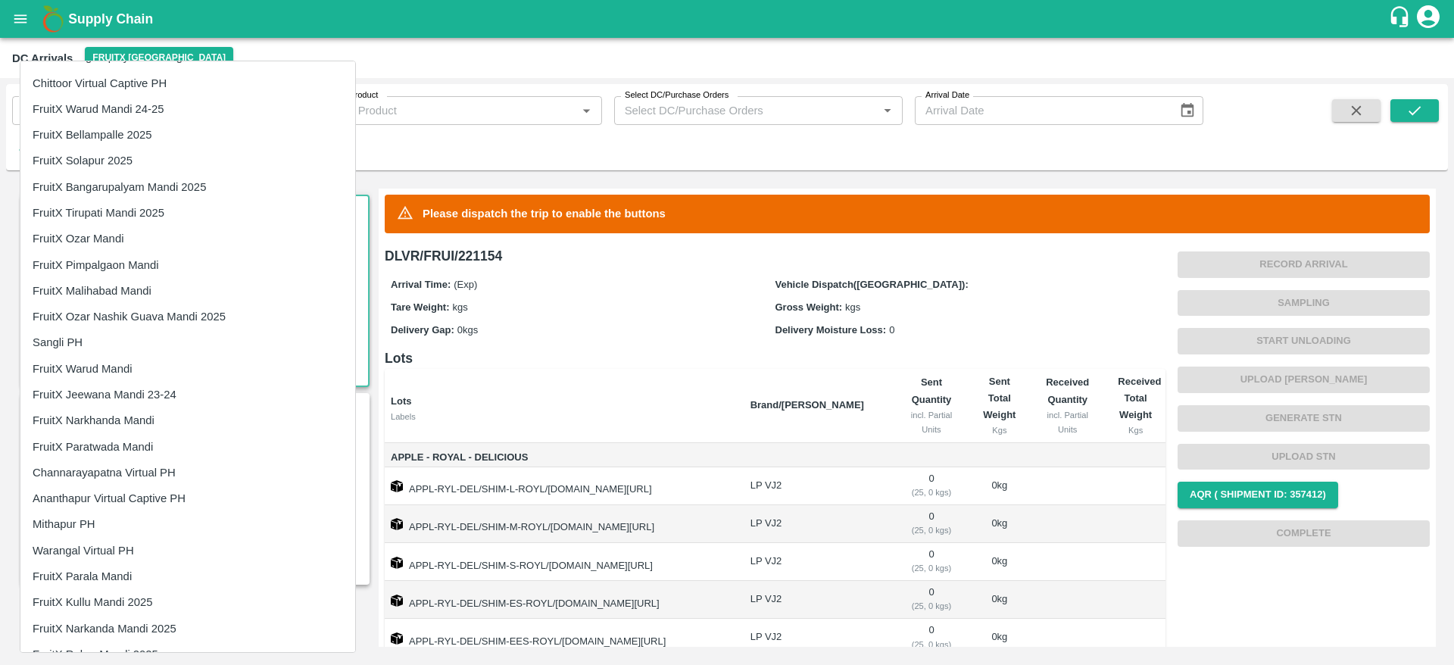
scroll to position [2252, 0]
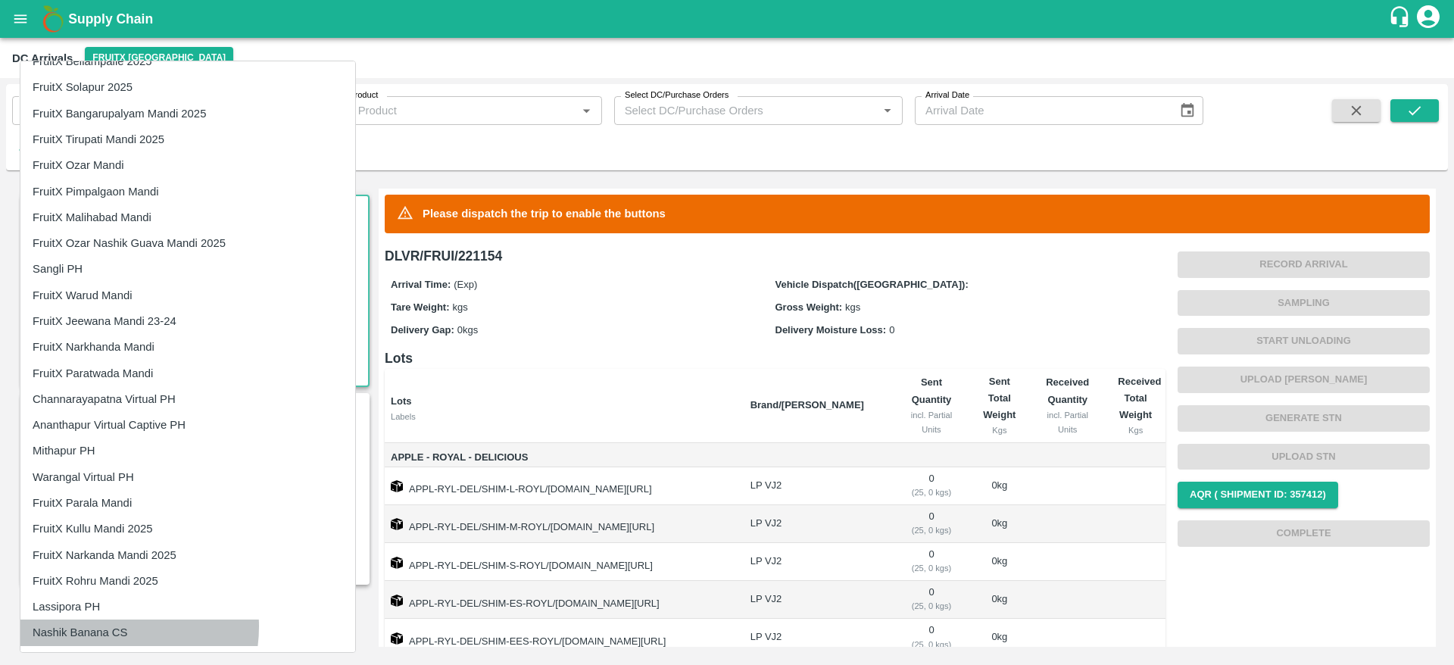
click at [105, 626] on li "Nashik Banana CS" at bounding box center [187, 633] width 335 height 26
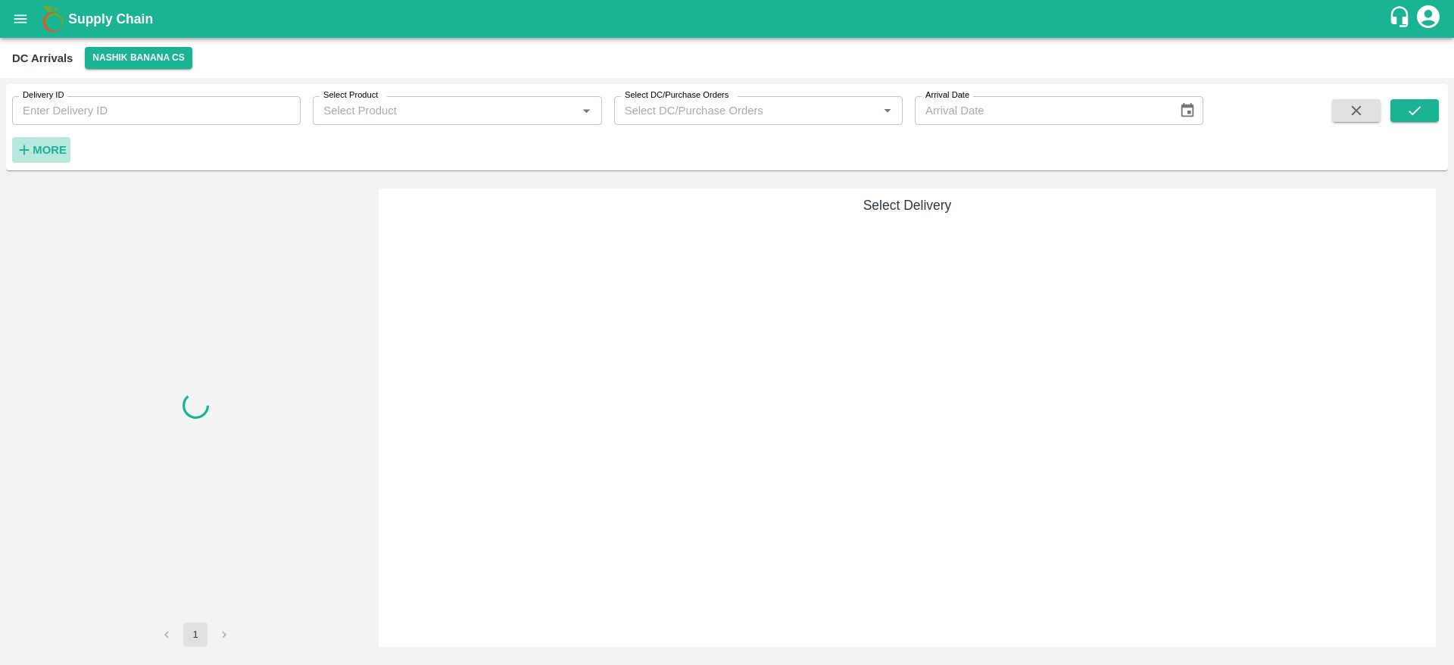
click at [67, 158] on button "More" at bounding box center [41, 150] width 58 height 26
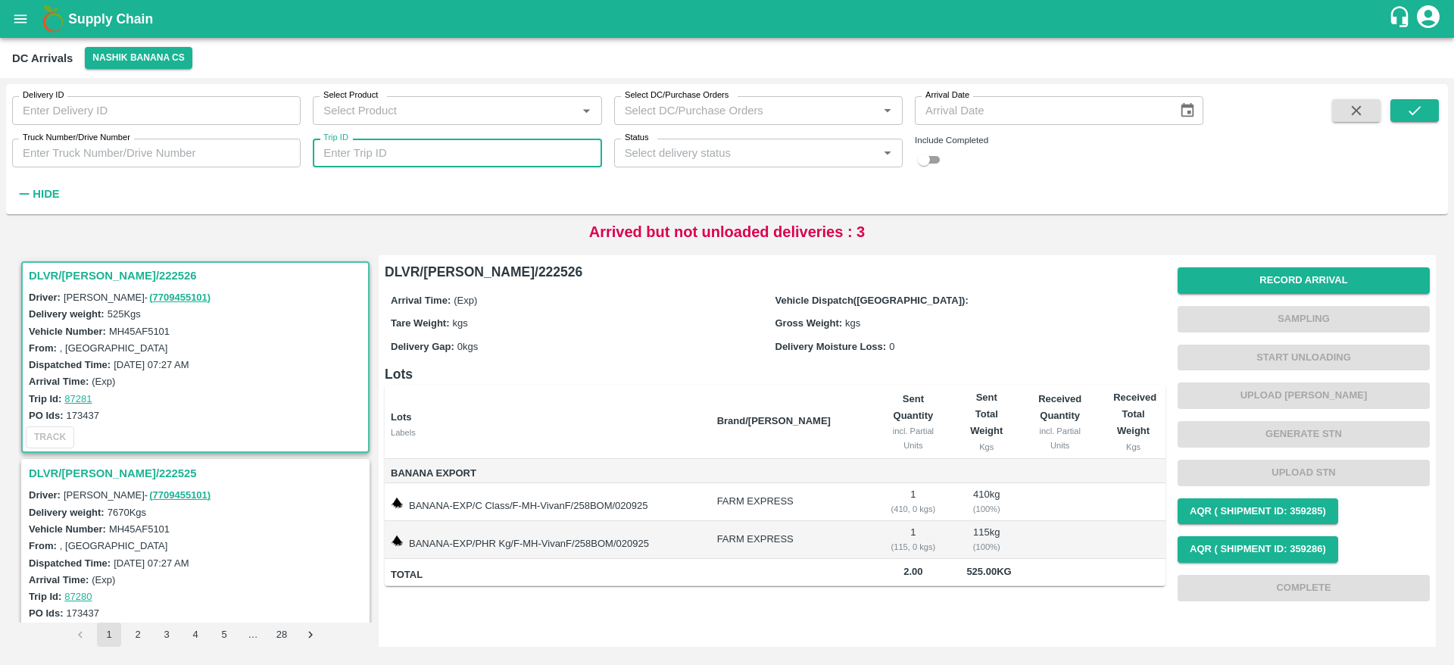
click at [394, 143] on input "Trip ID" at bounding box center [457, 153] width 289 height 29
type input "87280"
click at [919, 162] on input "checkbox" at bounding box center [924, 160] width 55 height 18
checkbox input "true"
drag, startPoint x: 1411, startPoint y: 128, endPoint x: 1423, endPoint y: 108, distance: 23.5
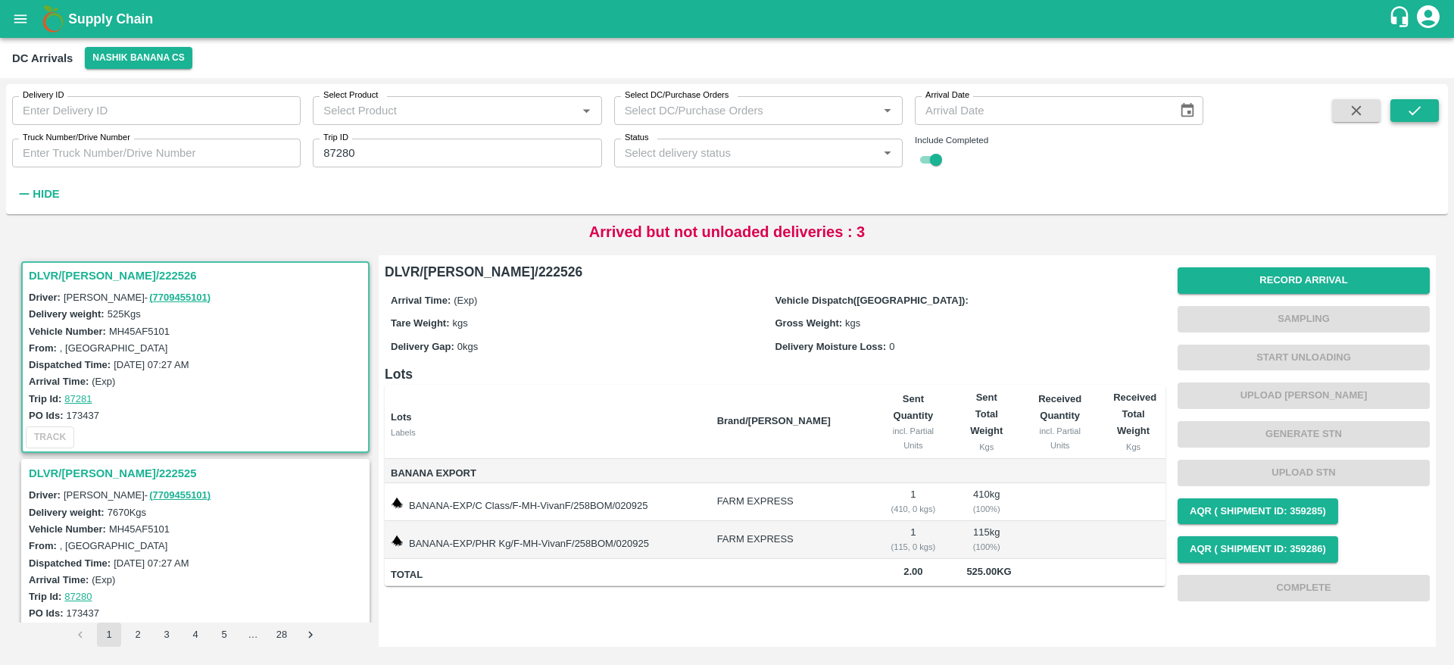
click at [1423, 108] on span at bounding box center [1415, 152] width 48 height 106
click at [1423, 108] on icon "submit" at bounding box center [1415, 110] width 17 height 17
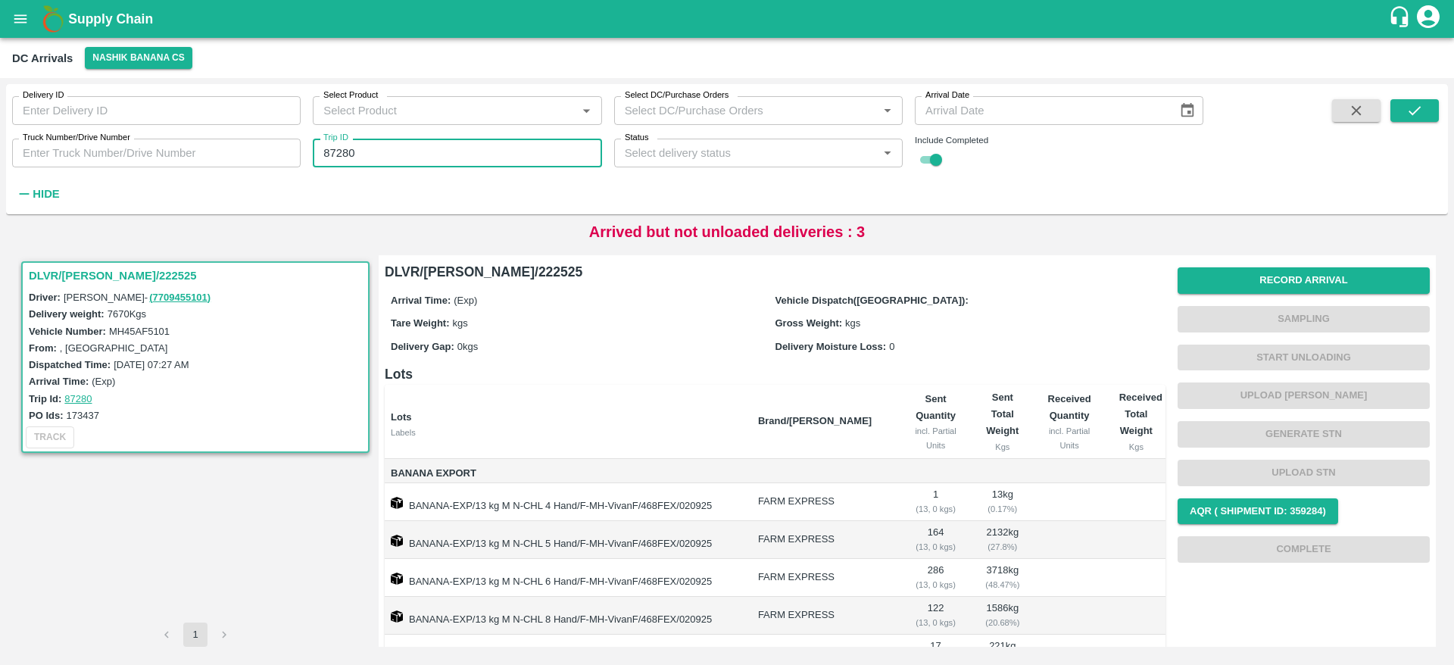
click at [395, 164] on input "87280" at bounding box center [457, 153] width 289 height 29
type input "87281"
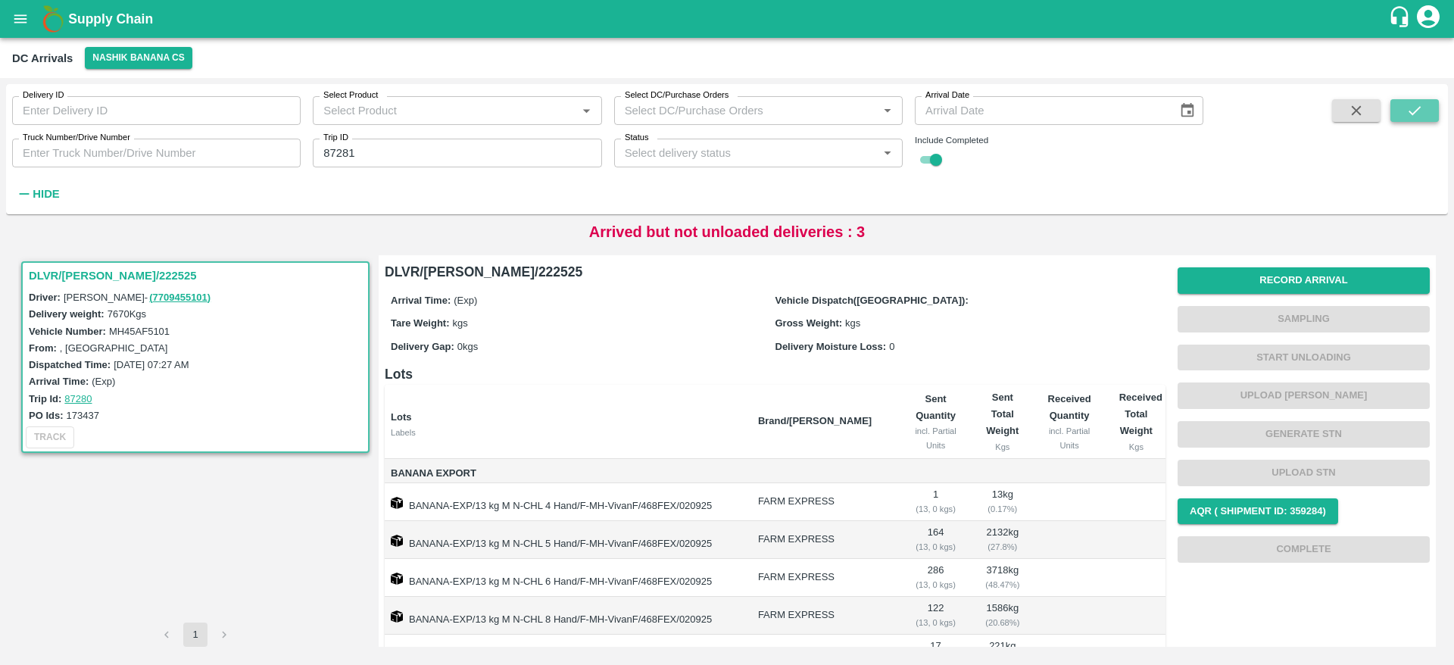
click at [1421, 106] on icon "submit" at bounding box center [1415, 110] width 17 height 17
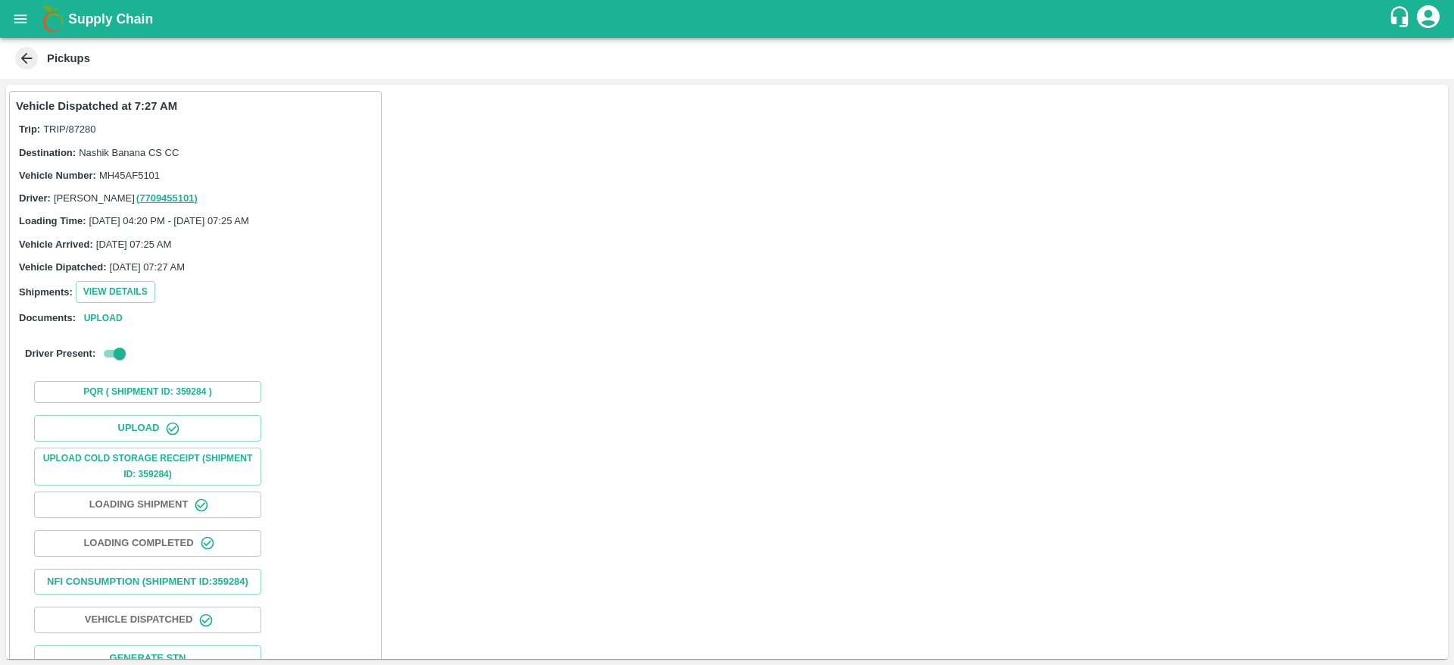
scroll to position [49, 0]
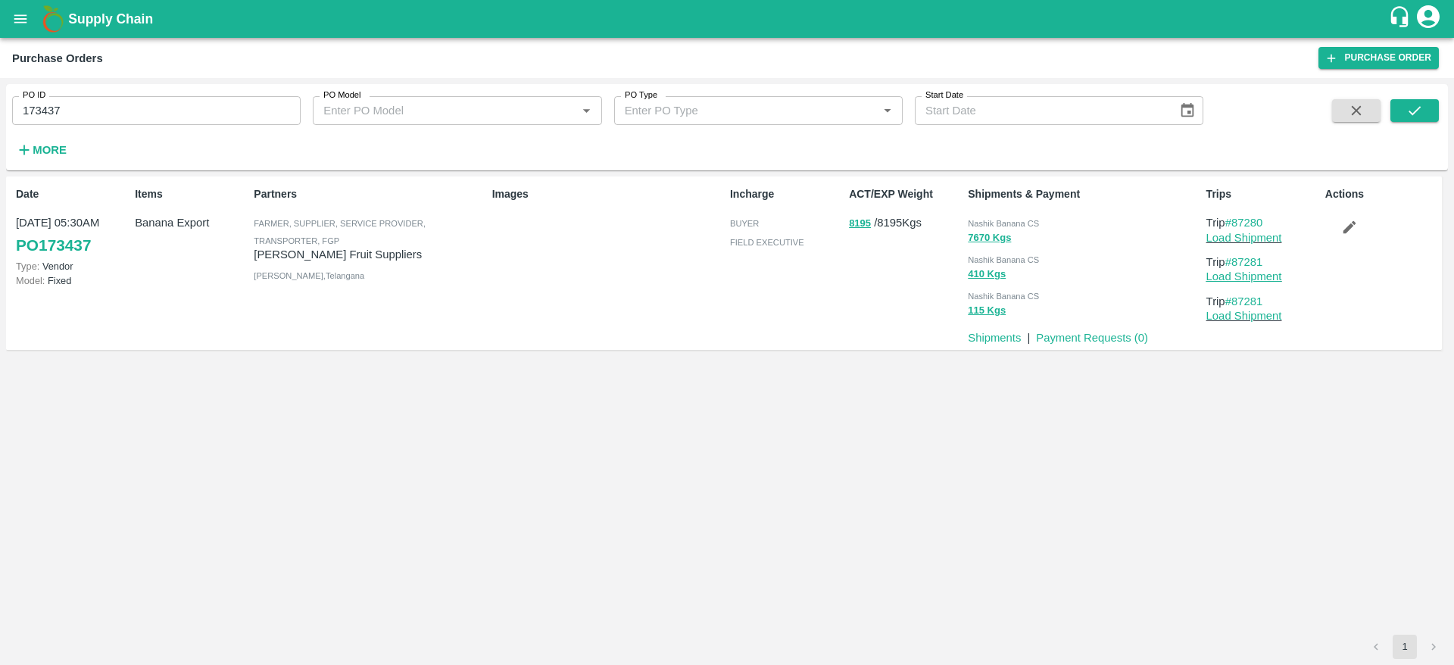
click at [1267, 280] on link "Load Shipment" at bounding box center [1245, 276] width 76 height 12
